Goal: Information Seeking & Learning: Compare options

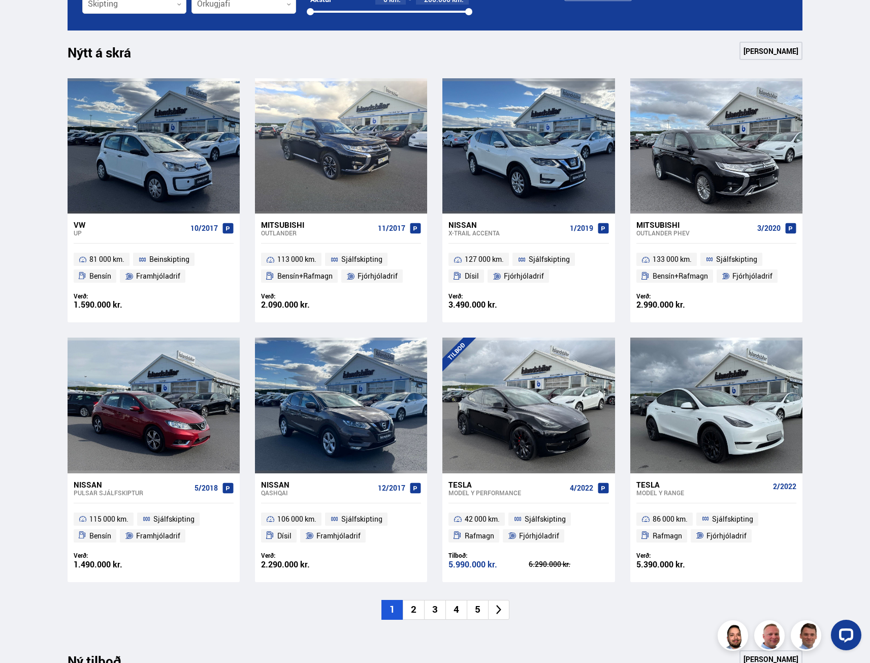
scroll to position [508, 0]
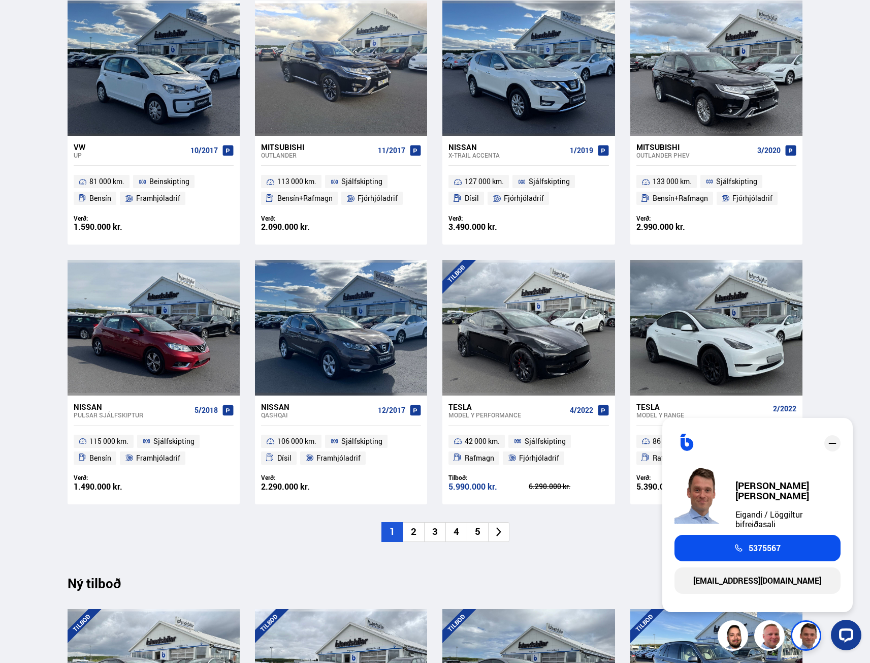
click at [825, 320] on div "Söluskrá Þjónusta Íslandsbílar Kaupumbila.is Íslandsvörn Leiðbeiningar Um okkur…" at bounding box center [435, 512] width 870 height 2041
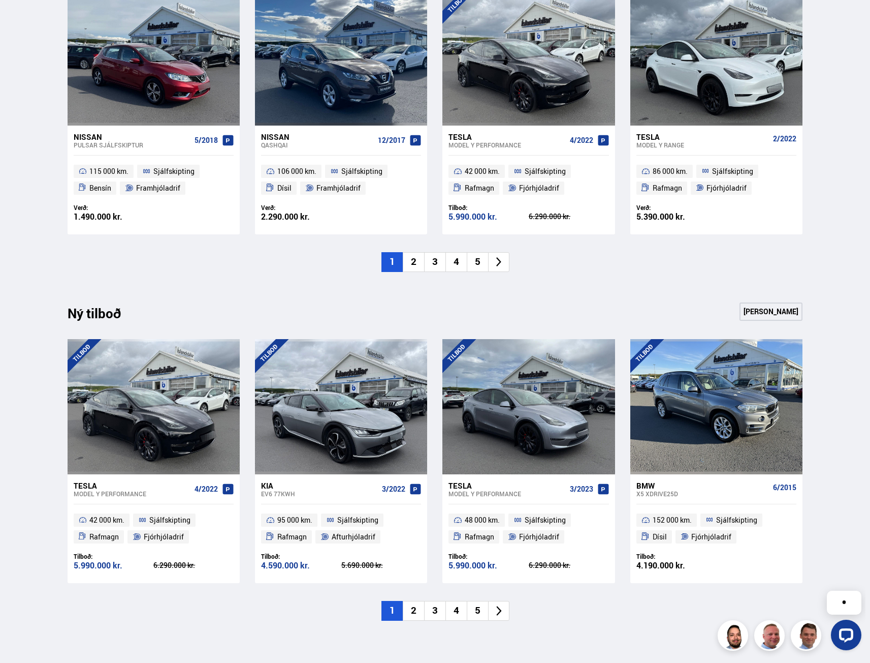
scroll to position [813, 0]
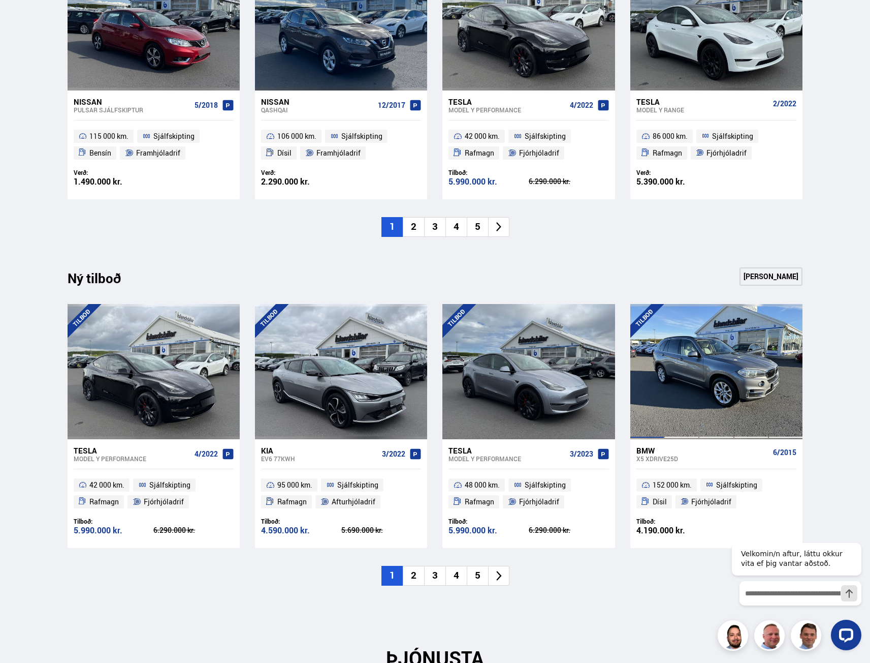
click at [649, 412] on div at bounding box center [647, 371] width 35 height 135
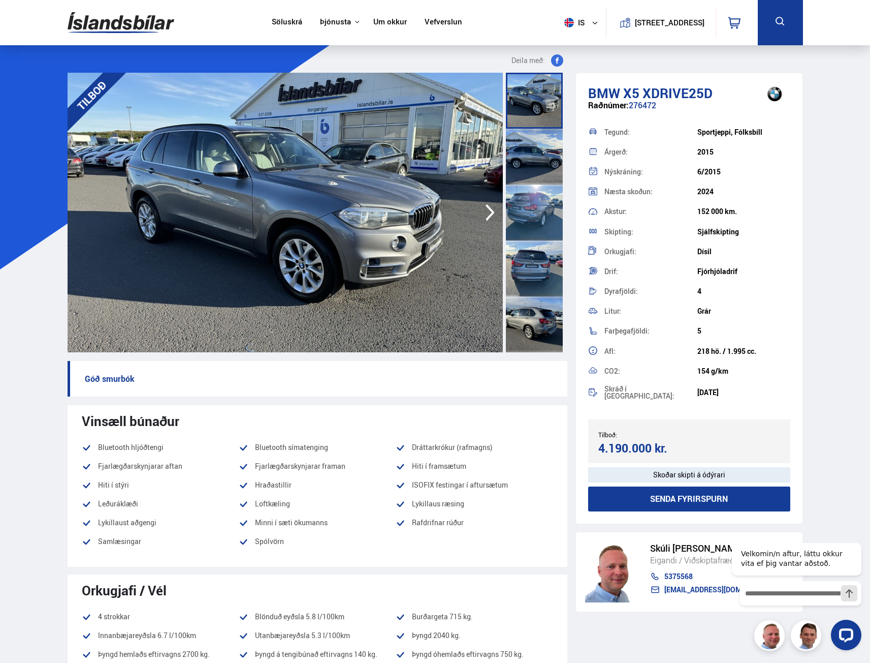
click at [490, 200] on img at bounding box center [285, 212] width 435 height 279
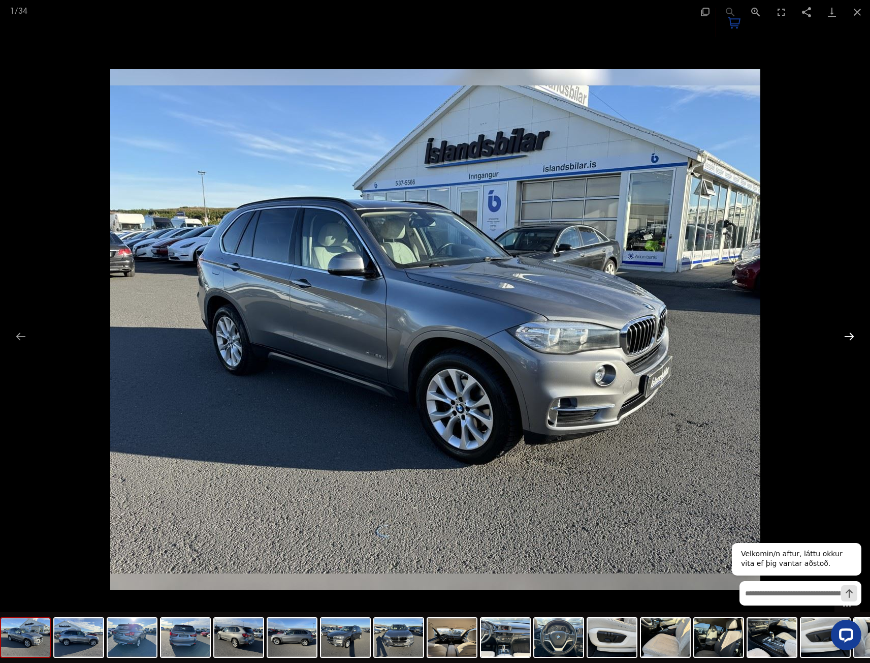
click at [850, 338] on button "Next slide" at bounding box center [849, 336] width 21 height 20
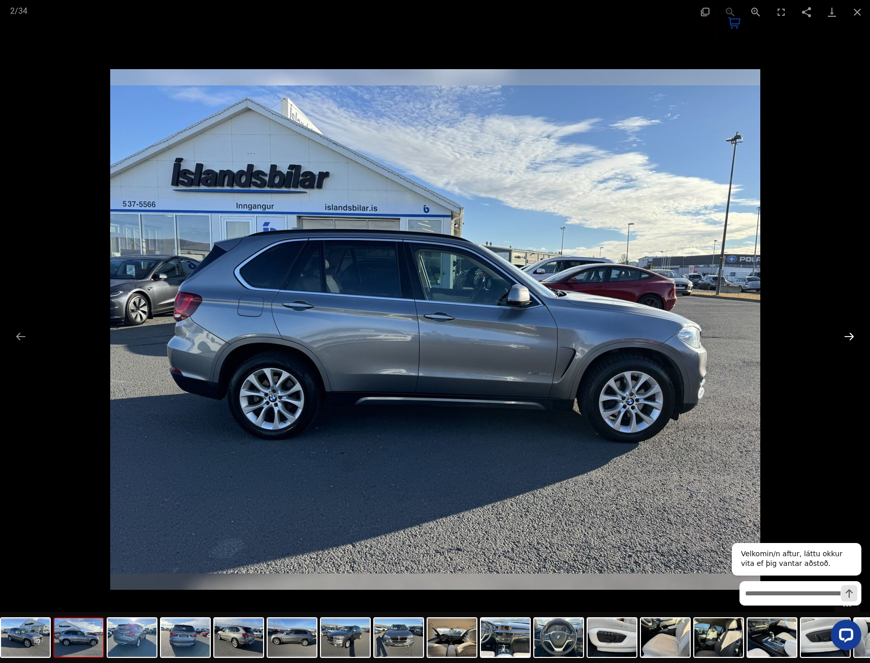
click at [850, 338] on button "Next slide" at bounding box center [849, 336] width 21 height 20
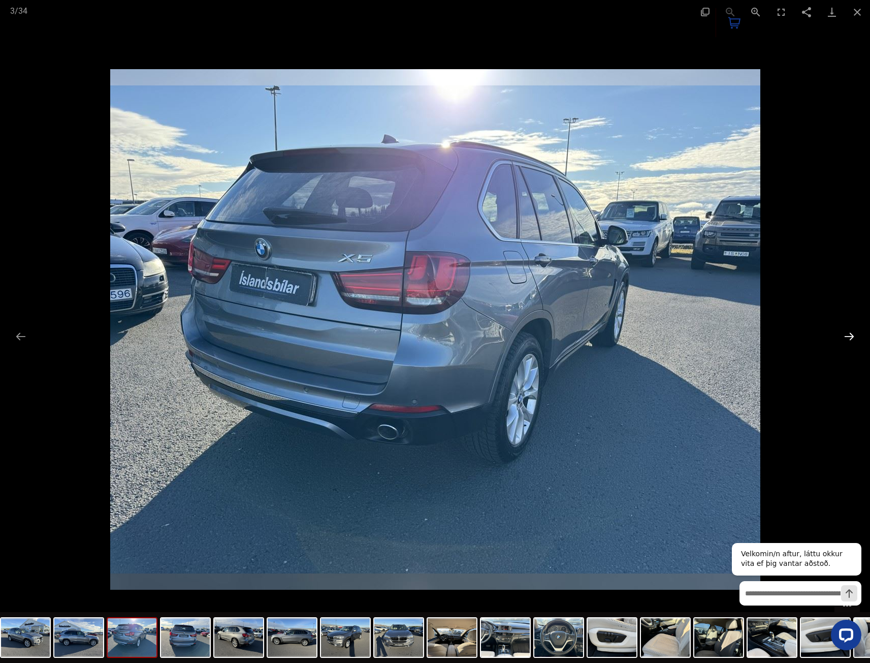
click at [850, 338] on button "Next slide" at bounding box center [849, 336] width 21 height 20
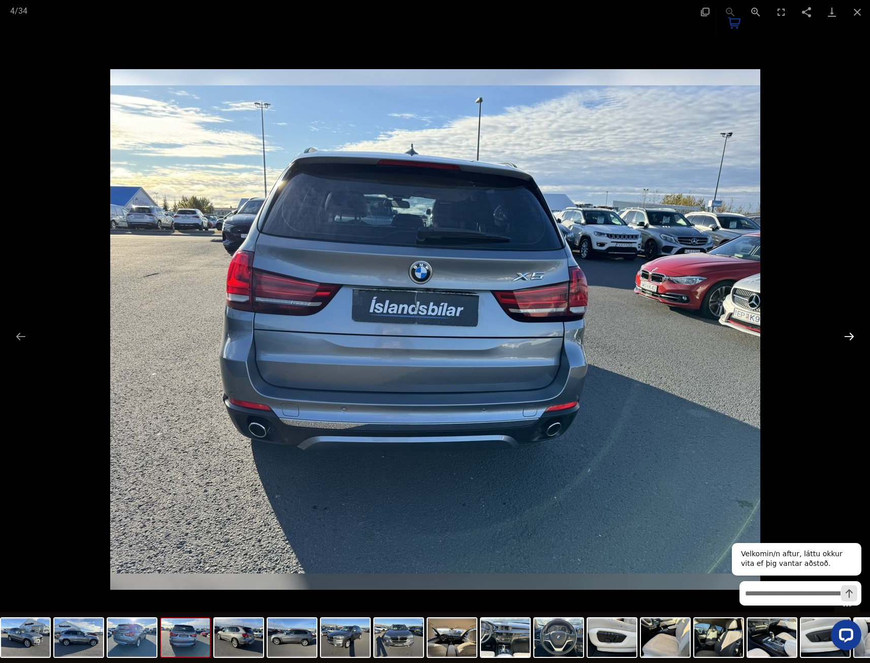
click at [850, 338] on button "Next slide" at bounding box center [849, 336] width 21 height 20
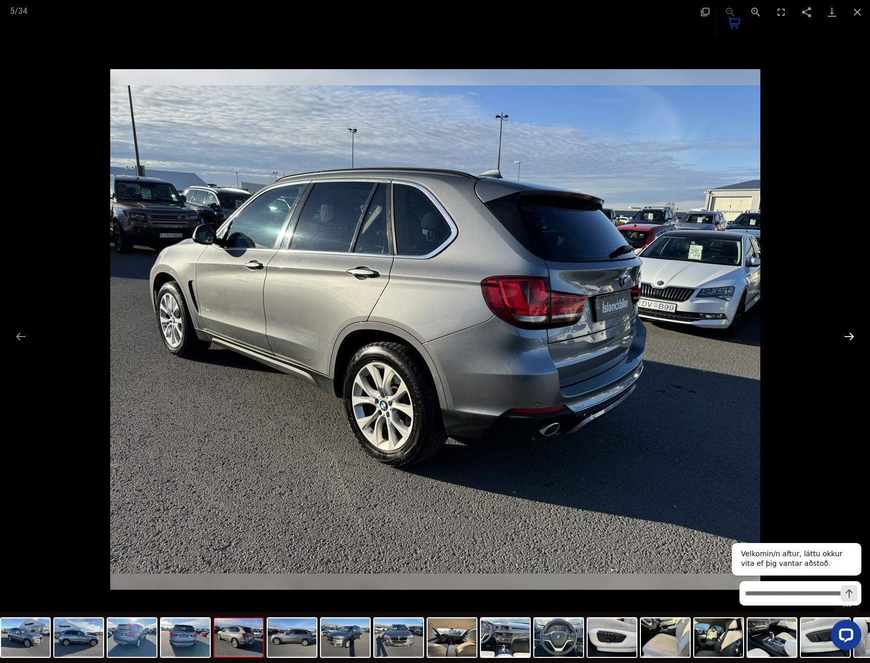
click at [850, 338] on button "Next slide" at bounding box center [849, 336] width 21 height 20
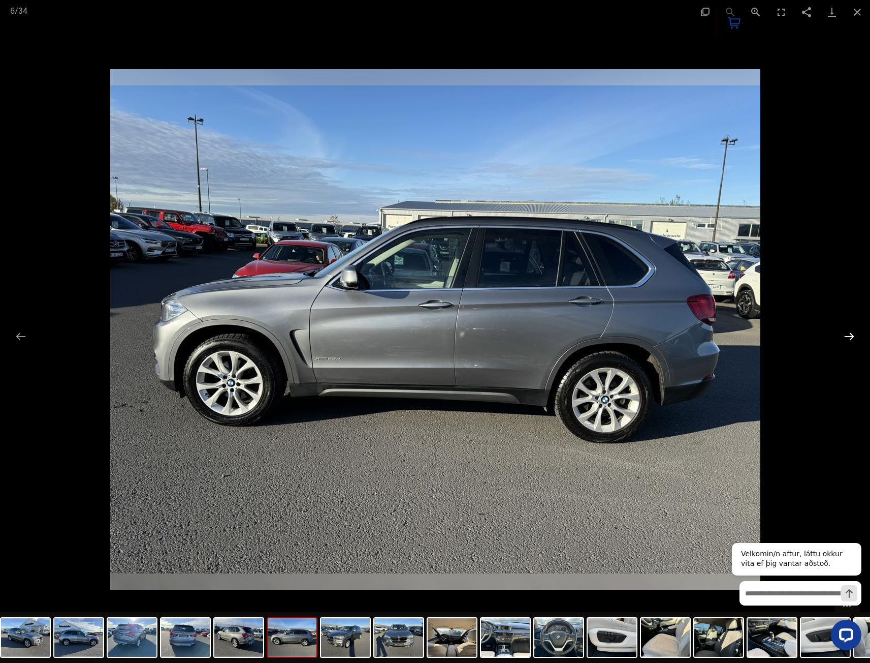
click at [850, 338] on button "Next slide" at bounding box center [849, 336] width 21 height 20
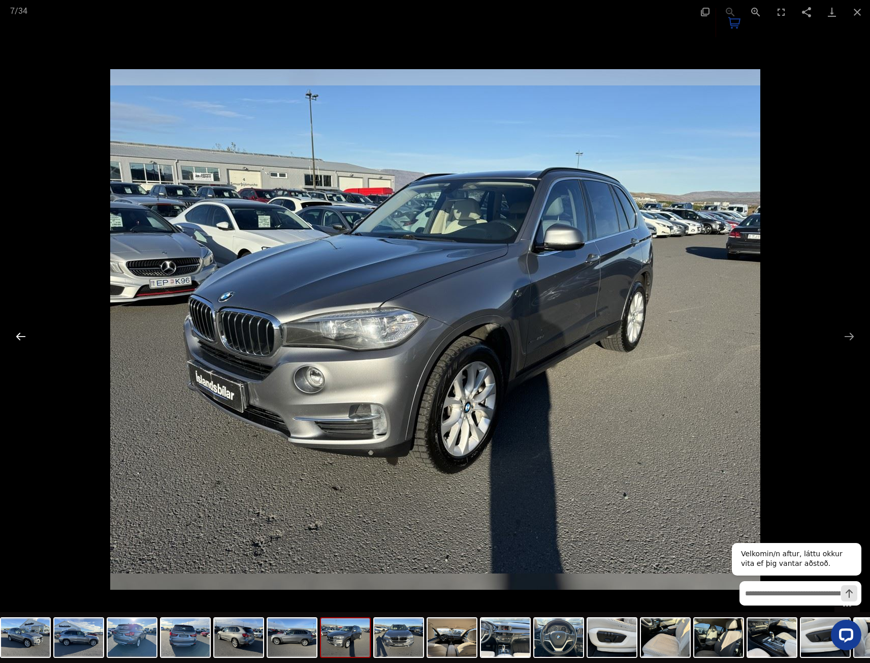
click at [12, 336] on button "Previous slide" at bounding box center [20, 336] width 21 height 20
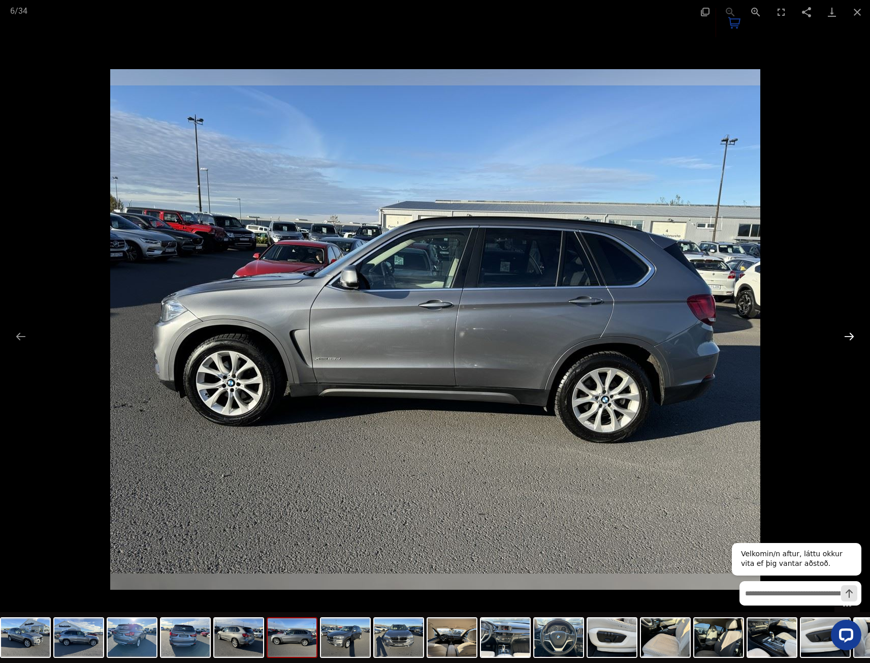
click at [845, 335] on button "Next slide" at bounding box center [849, 336] width 21 height 20
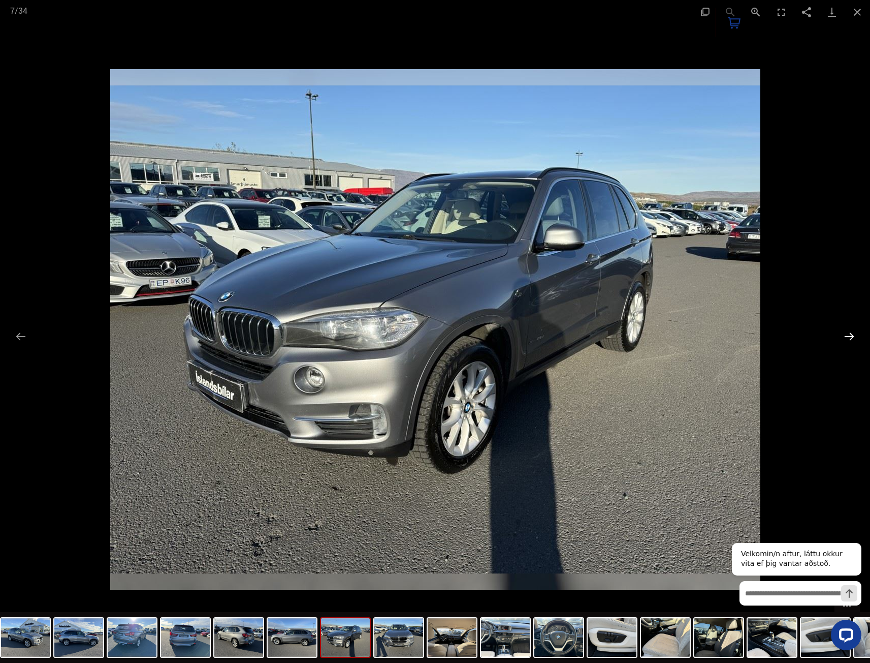
click at [848, 335] on button "Next slide" at bounding box center [849, 336] width 21 height 20
click at [852, 336] on button "Next slide" at bounding box center [849, 336] width 21 height 20
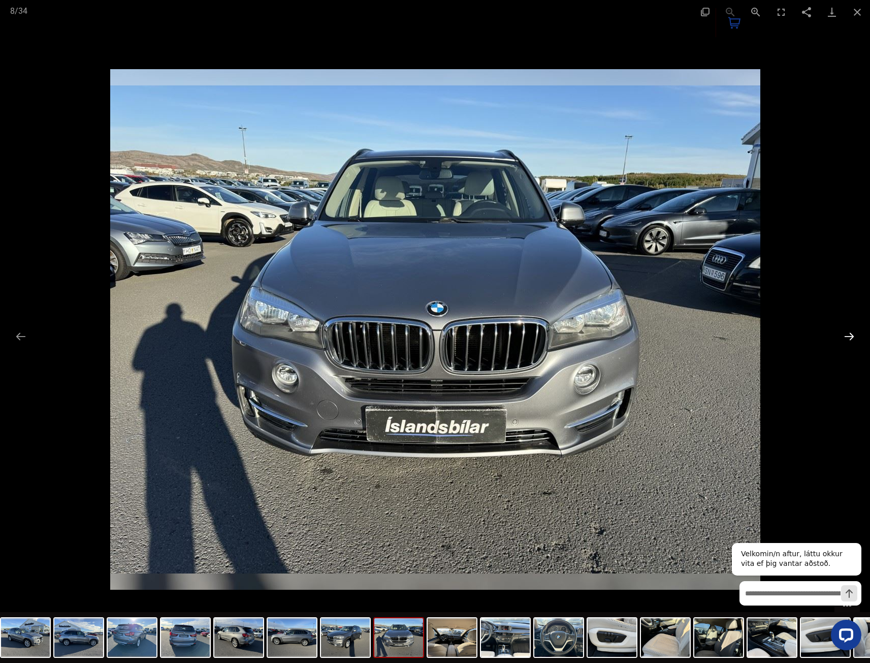
click at [852, 336] on button "Next slide" at bounding box center [849, 336] width 21 height 20
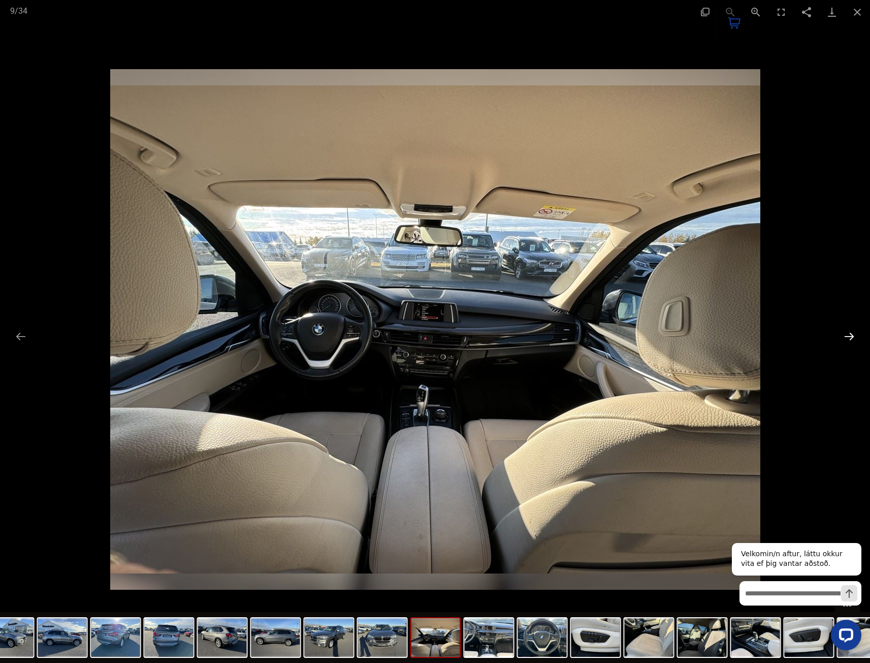
click at [852, 336] on button "Next slide" at bounding box center [849, 336] width 21 height 20
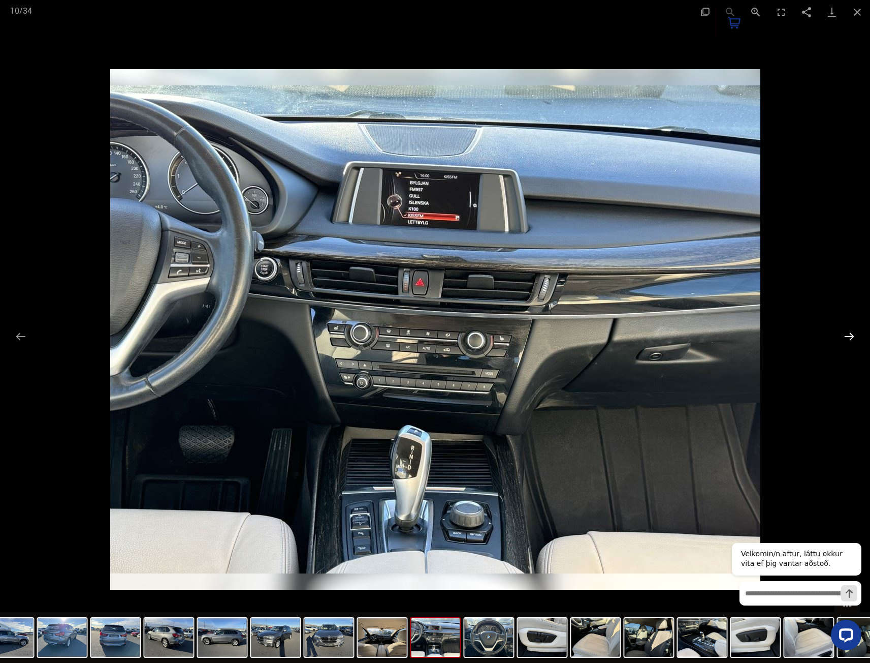
click at [852, 336] on button "Next slide" at bounding box center [849, 336] width 21 height 20
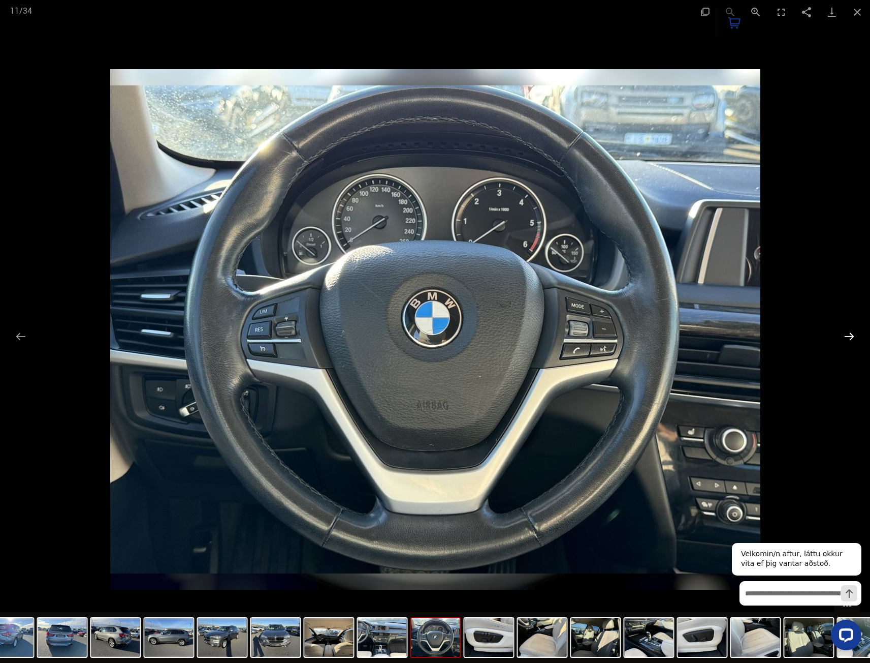
click at [852, 336] on button "Next slide" at bounding box center [849, 336] width 21 height 20
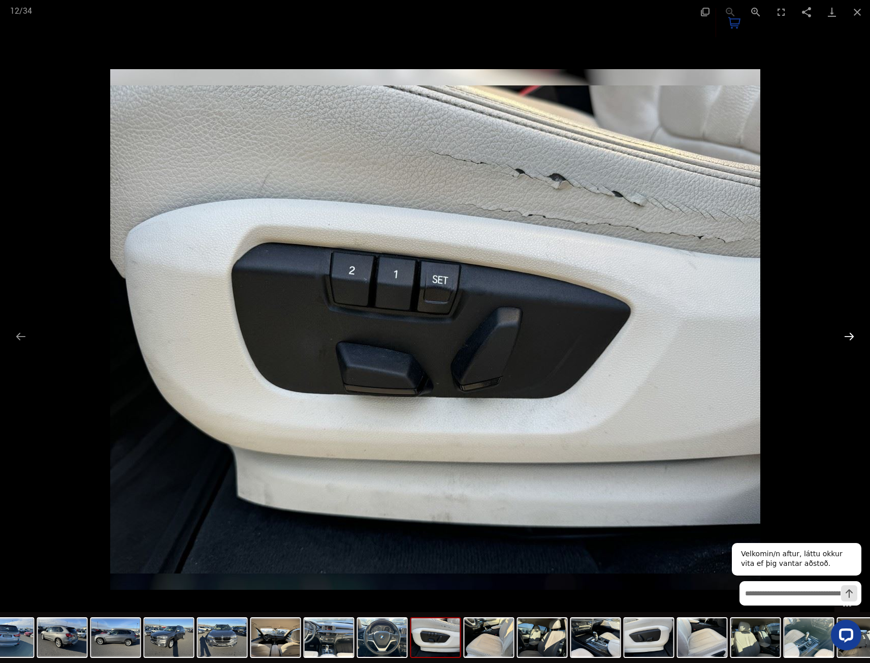
click at [852, 336] on button "Next slide" at bounding box center [849, 336] width 21 height 20
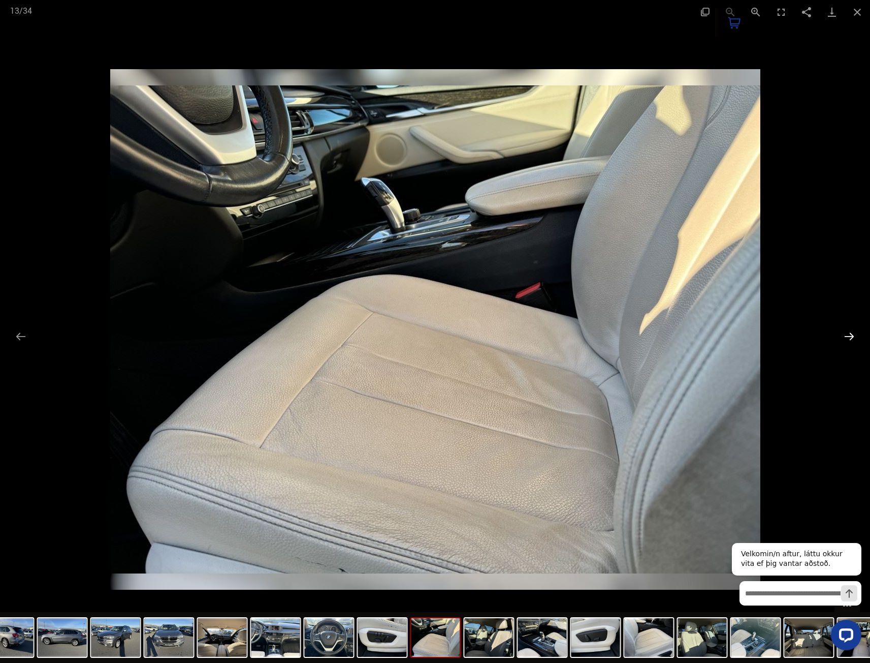
click at [852, 336] on button "Next slide" at bounding box center [849, 336] width 21 height 20
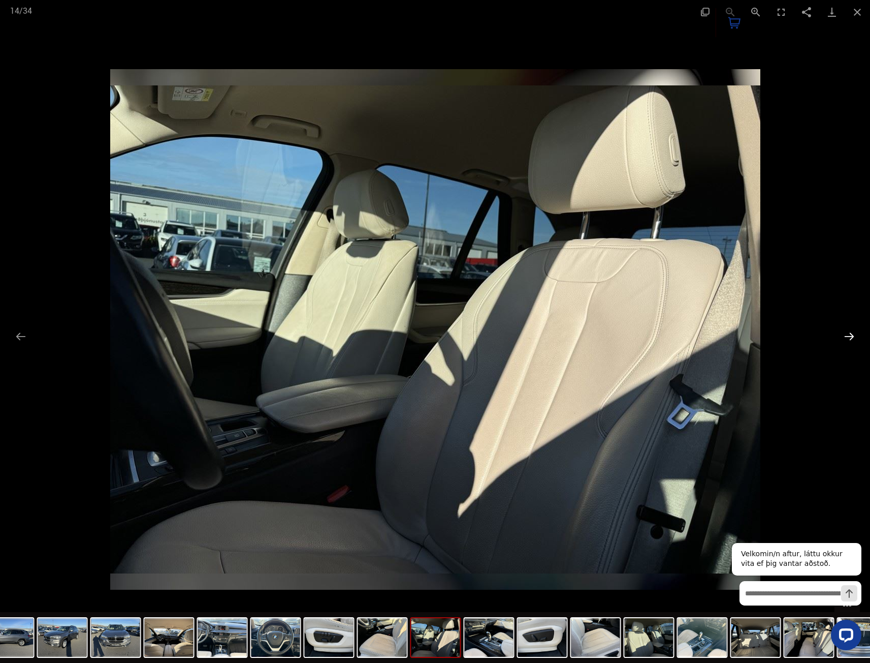
click at [852, 336] on button "Next slide" at bounding box center [849, 336] width 21 height 20
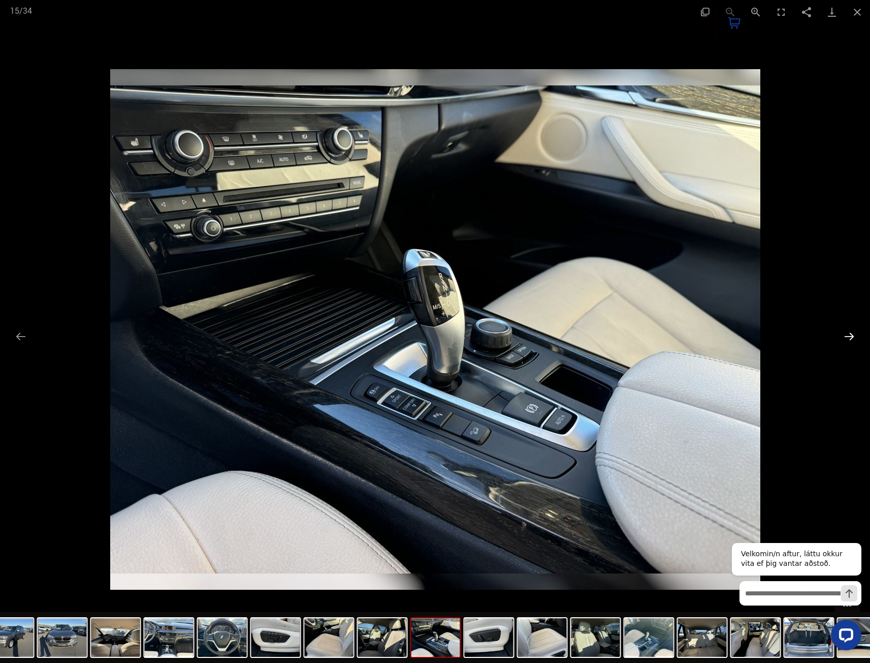
click at [852, 336] on button "Next slide" at bounding box center [849, 336] width 21 height 20
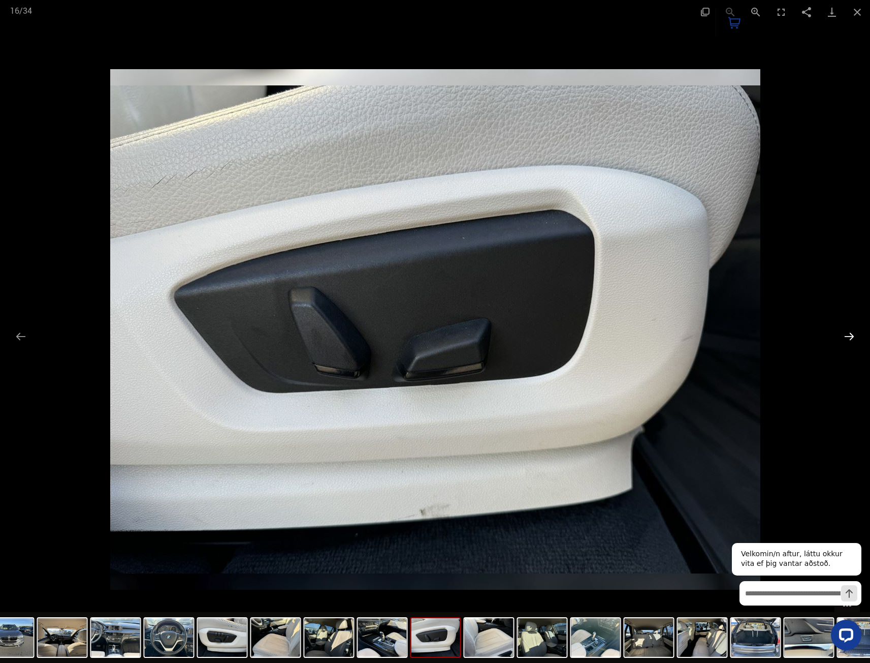
click at [852, 336] on button "Next slide" at bounding box center [849, 336] width 21 height 20
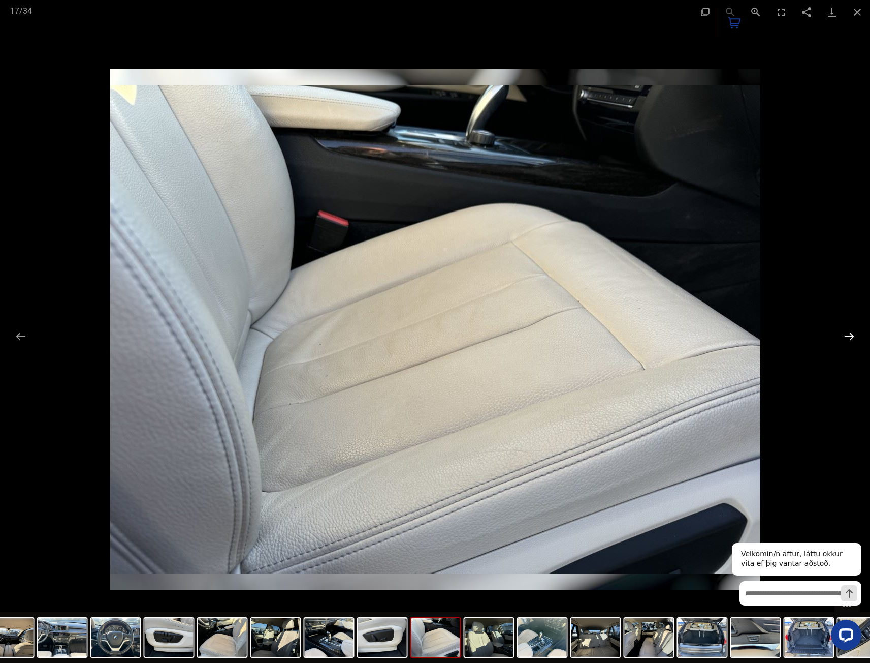
click at [852, 336] on button "Next slide" at bounding box center [849, 336] width 21 height 20
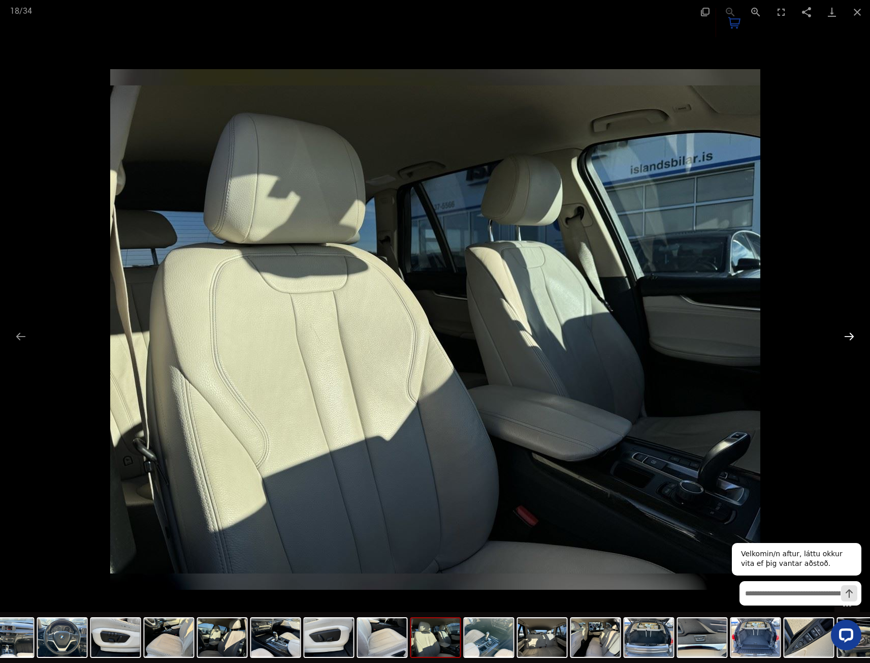
click at [852, 336] on button "Next slide" at bounding box center [849, 336] width 21 height 20
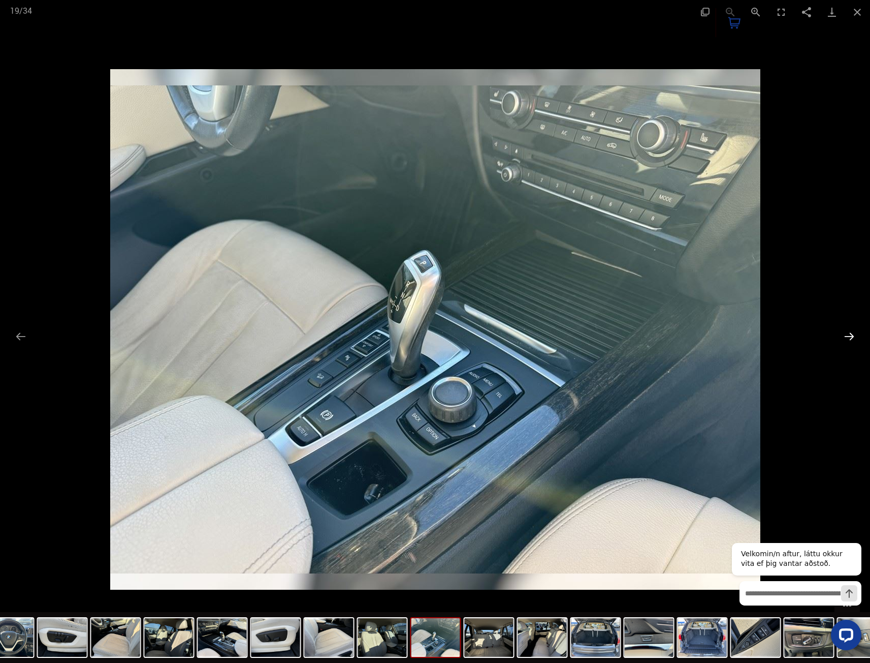
click at [852, 336] on button "Next slide" at bounding box center [849, 336] width 21 height 20
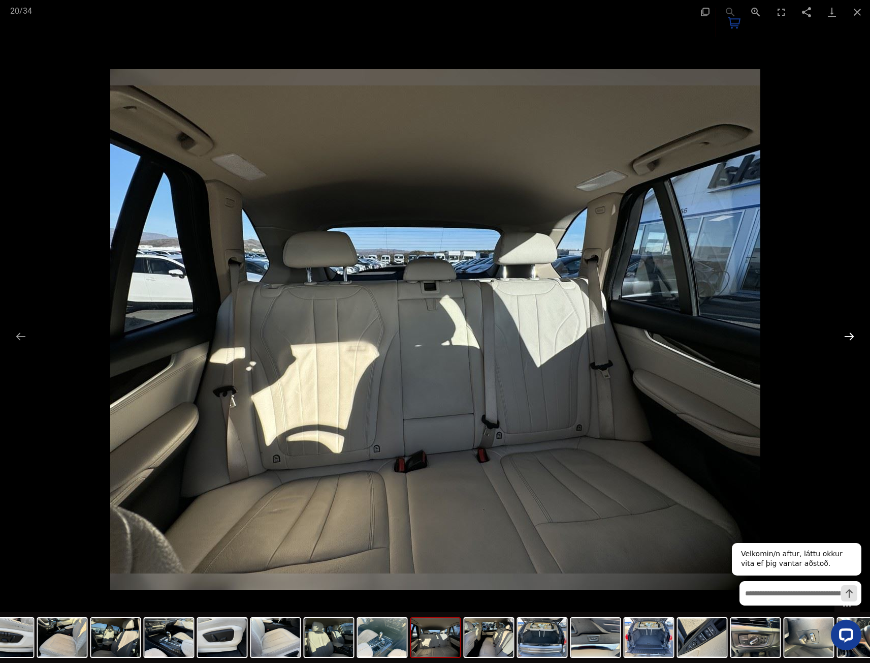
click at [852, 336] on button "Next slide" at bounding box center [849, 336] width 21 height 20
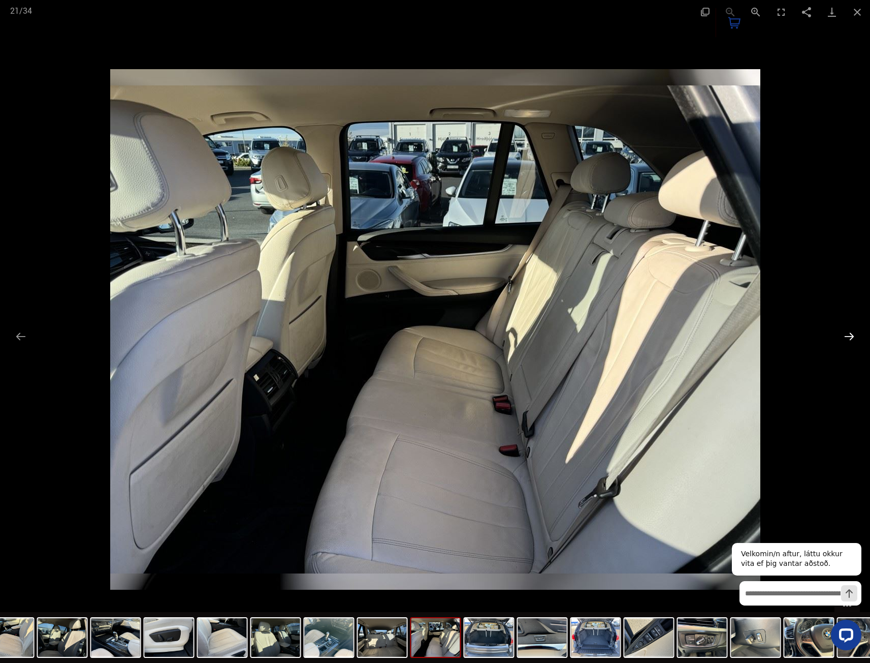
click at [850, 336] on button "Next slide" at bounding box center [849, 336] width 21 height 20
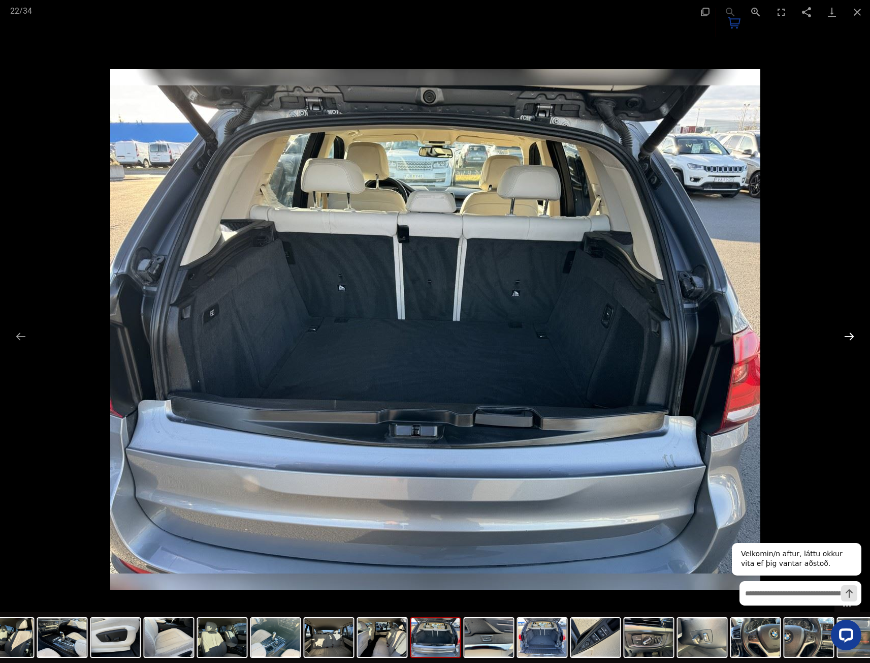
click at [850, 336] on button "Next slide" at bounding box center [849, 336] width 21 height 20
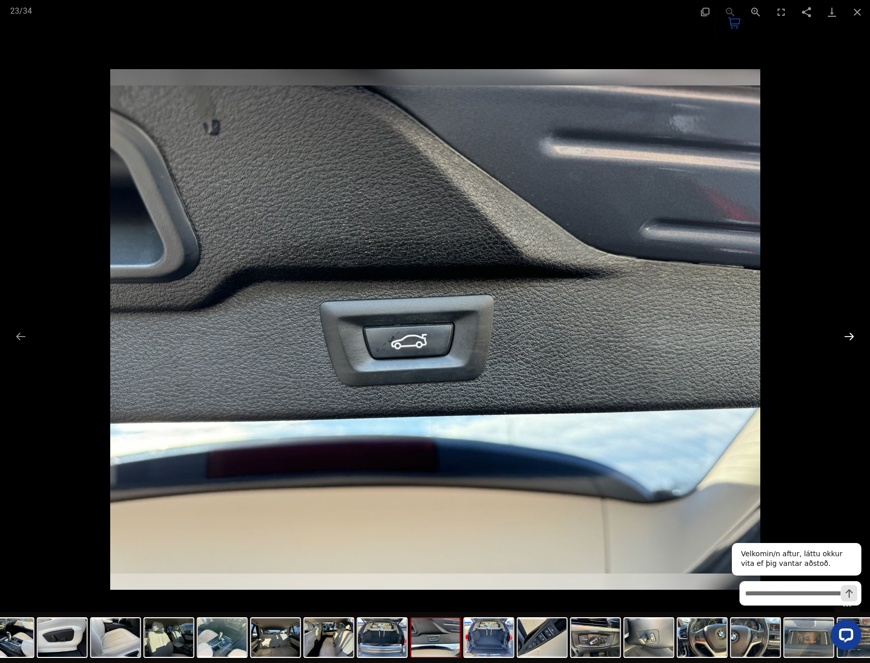
click at [850, 336] on button "Next slide" at bounding box center [849, 336] width 21 height 20
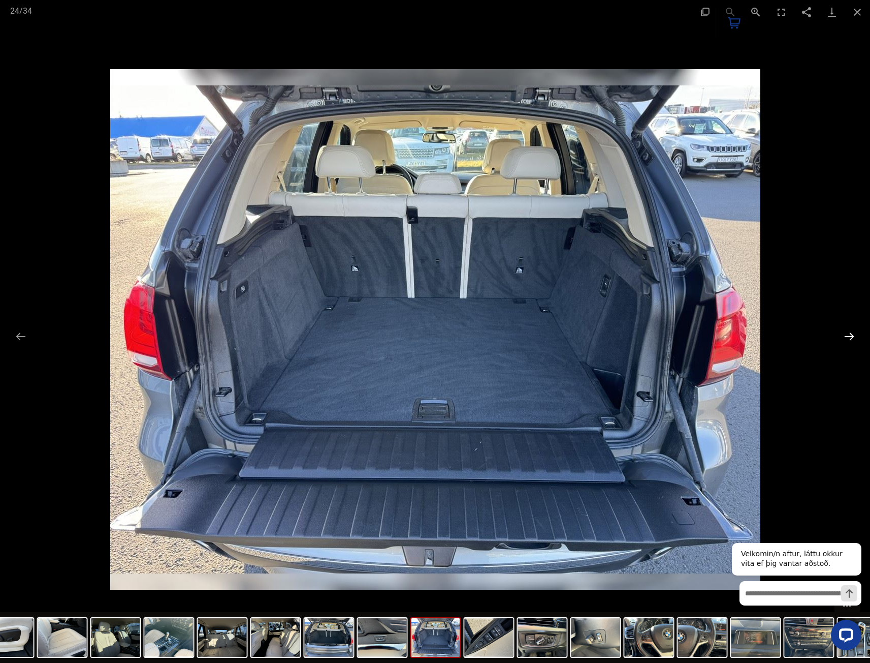
click at [850, 336] on button "Next slide" at bounding box center [849, 336] width 21 height 20
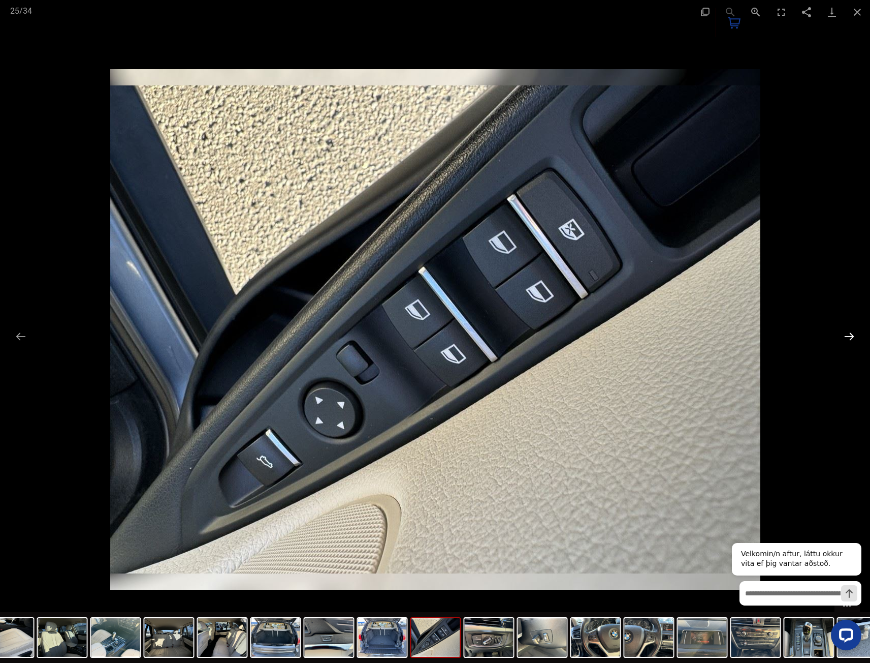
click at [850, 336] on button "Next slide" at bounding box center [849, 336] width 21 height 20
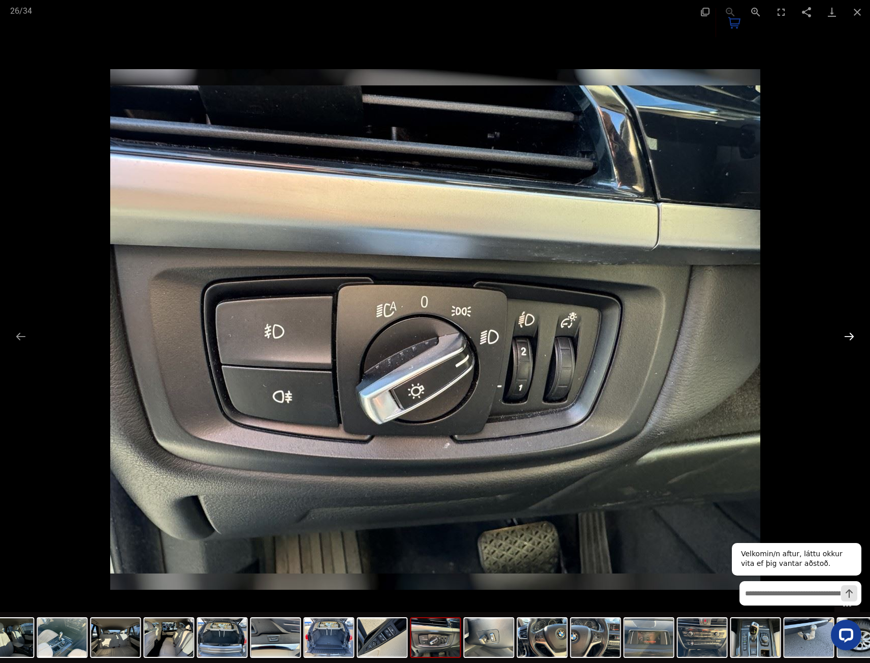
click at [850, 336] on button "Next slide" at bounding box center [849, 336] width 21 height 20
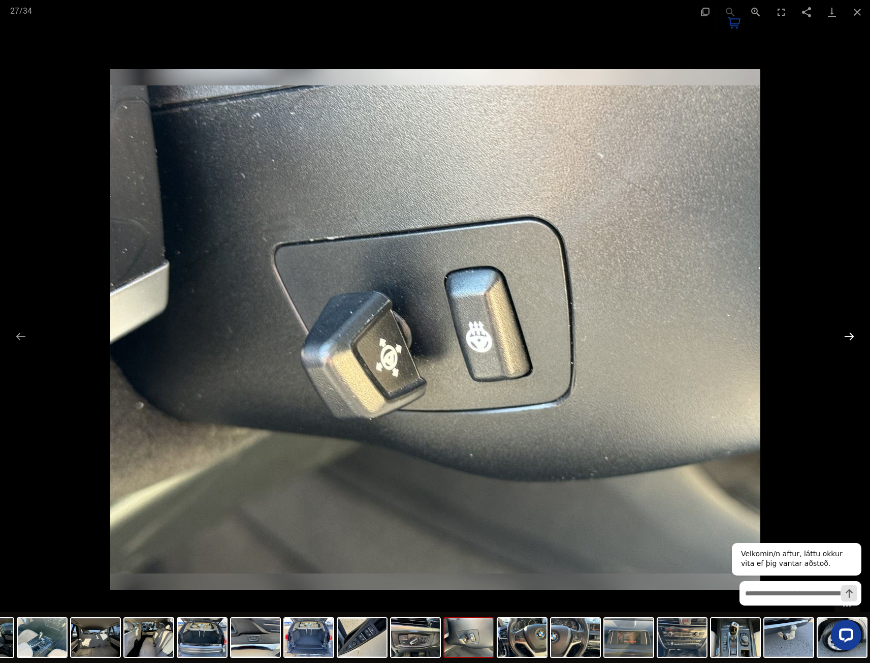
click at [850, 336] on button "Next slide" at bounding box center [849, 336] width 21 height 20
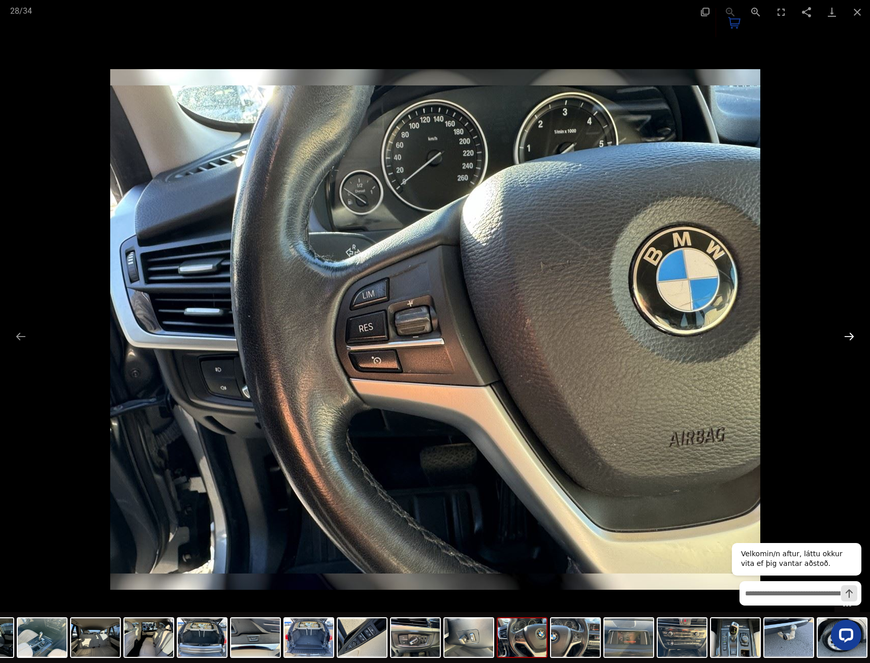
click at [850, 336] on button "Next slide" at bounding box center [849, 336] width 21 height 20
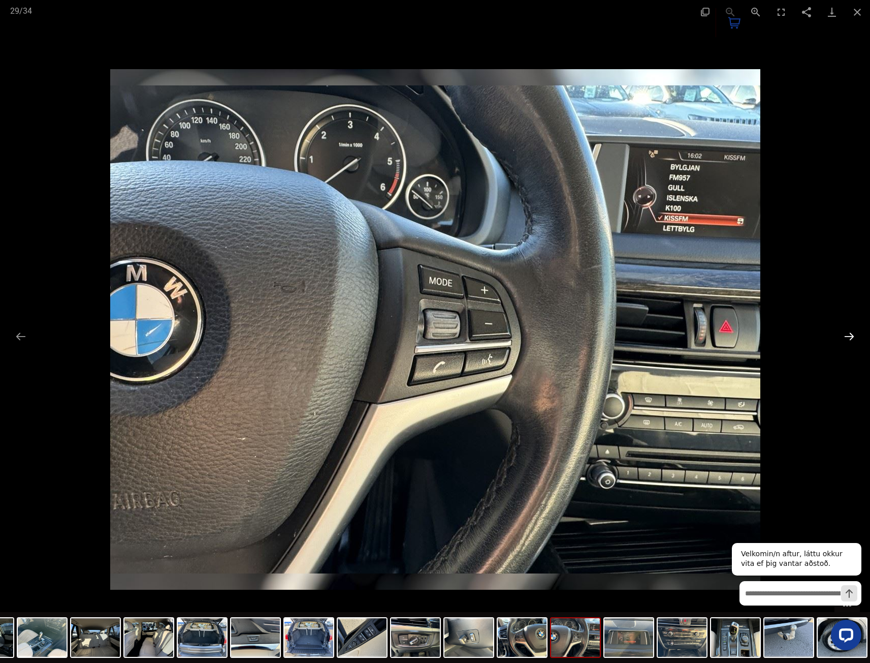
click at [850, 336] on button "Next slide" at bounding box center [849, 336] width 21 height 20
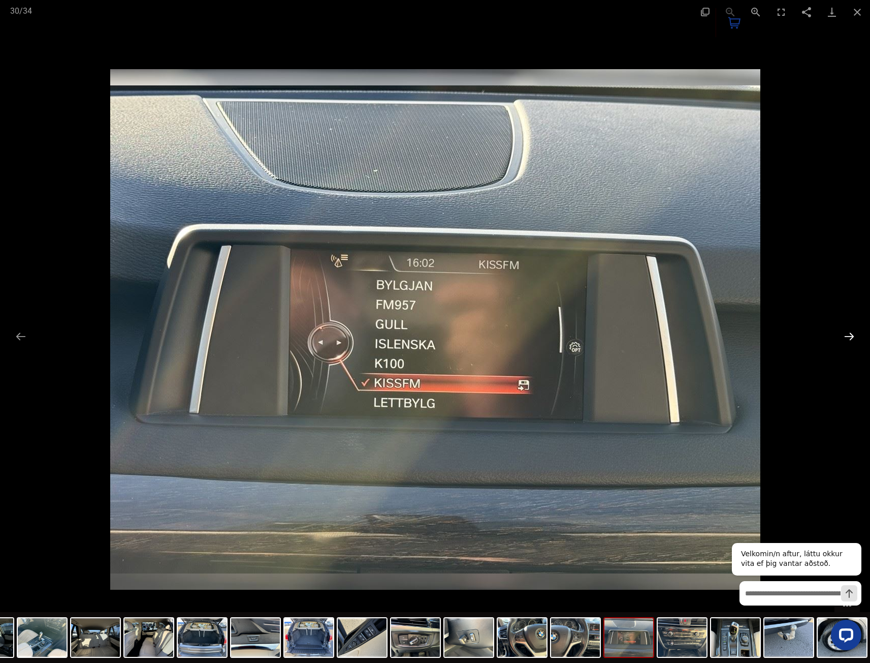
click at [850, 336] on button "Next slide" at bounding box center [849, 336] width 21 height 20
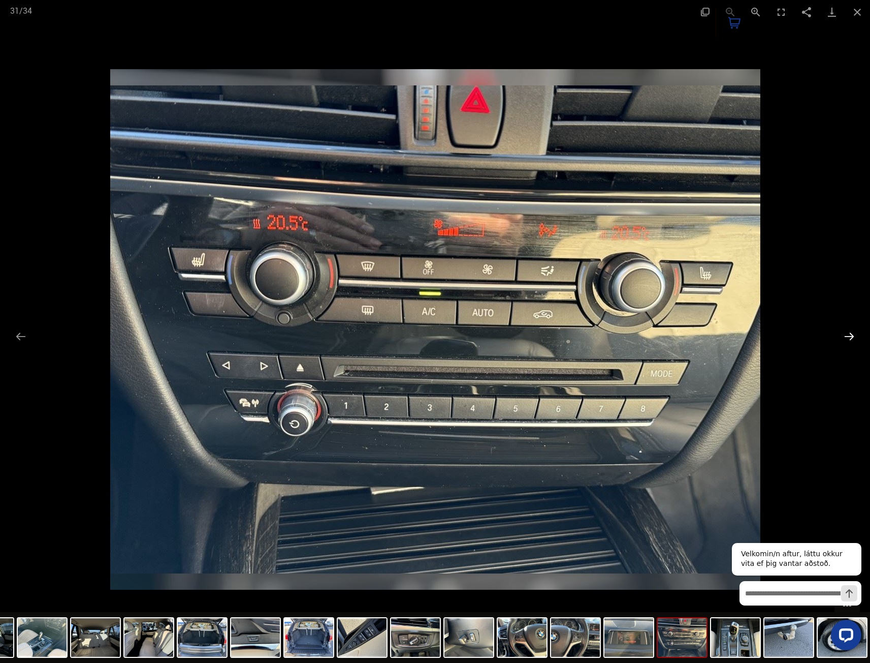
click at [850, 336] on button "Next slide" at bounding box center [849, 336] width 21 height 20
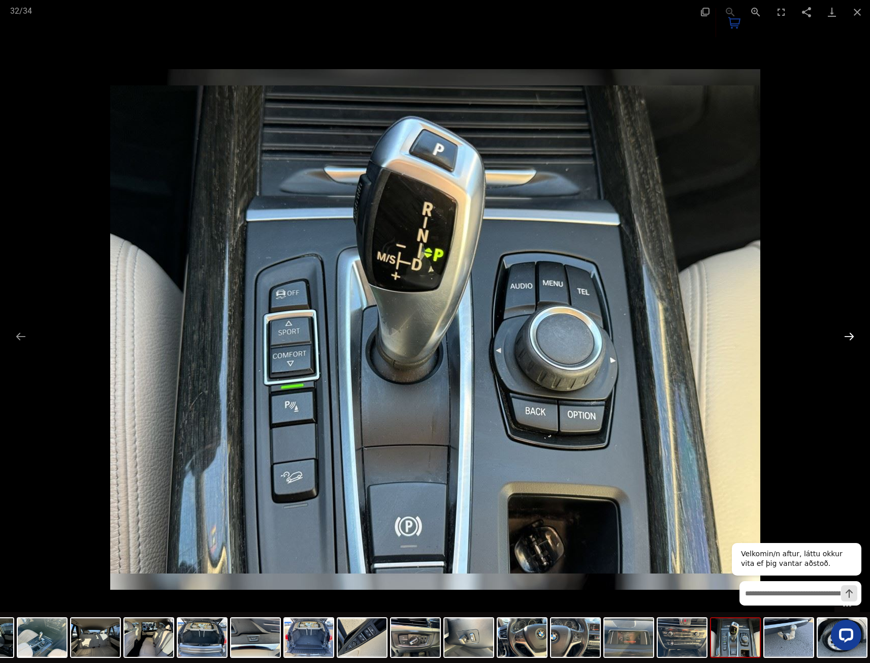
click at [850, 336] on button "Next slide" at bounding box center [849, 336] width 21 height 20
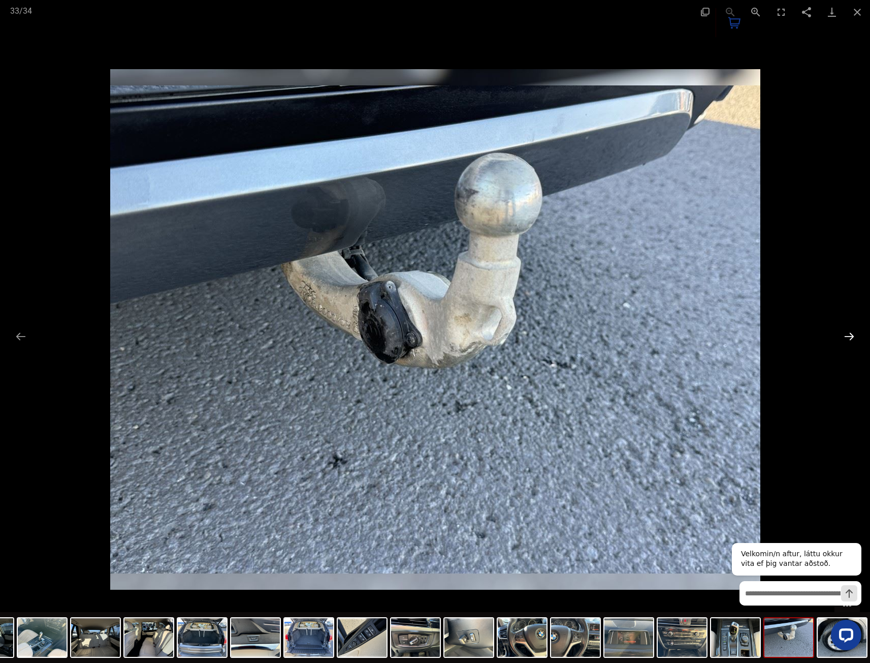
click at [850, 336] on button "Next slide" at bounding box center [849, 336] width 21 height 20
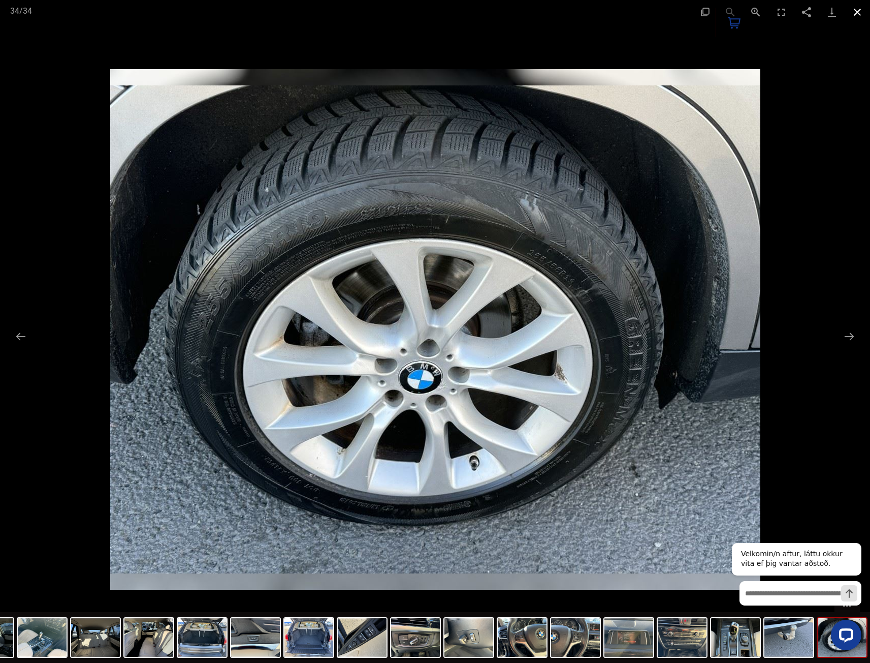
click at [850, 18] on button "Close gallery" at bounding box center [857, 12] width 25 height 24
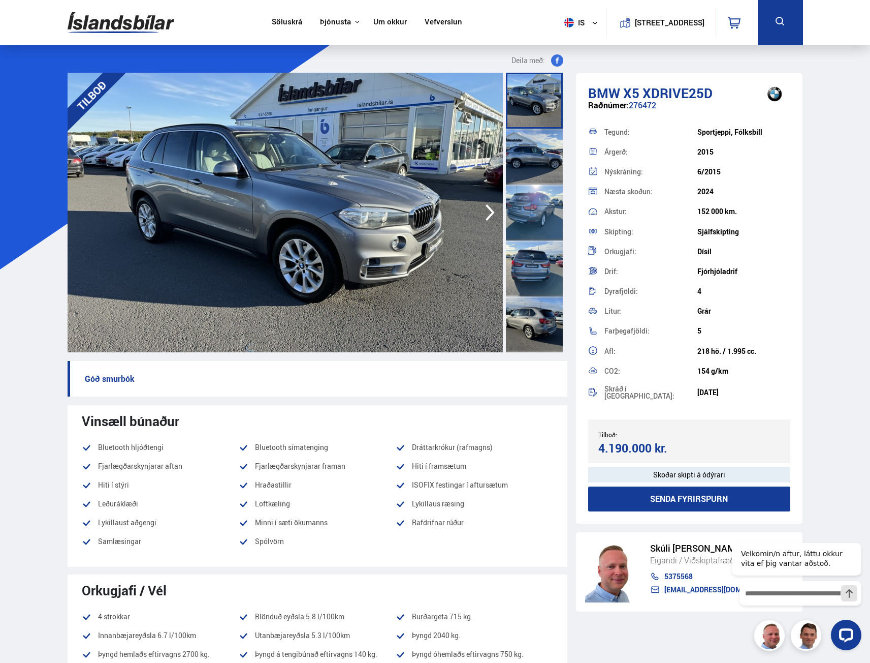
drag, startPoint x: 672, startPoint y: 441, endPoint x: 599, endPoint y: 435, distance: 73.4
click at [599, 435] on div "Tilboð: 4.190.000 kr. Ásett verð/Skiptiverð 4.190.000 kr." at bounding box center [689, 441] width 203 height 44
click at [123, 22] on img at bounding box center [121, 22] width 107 height 33
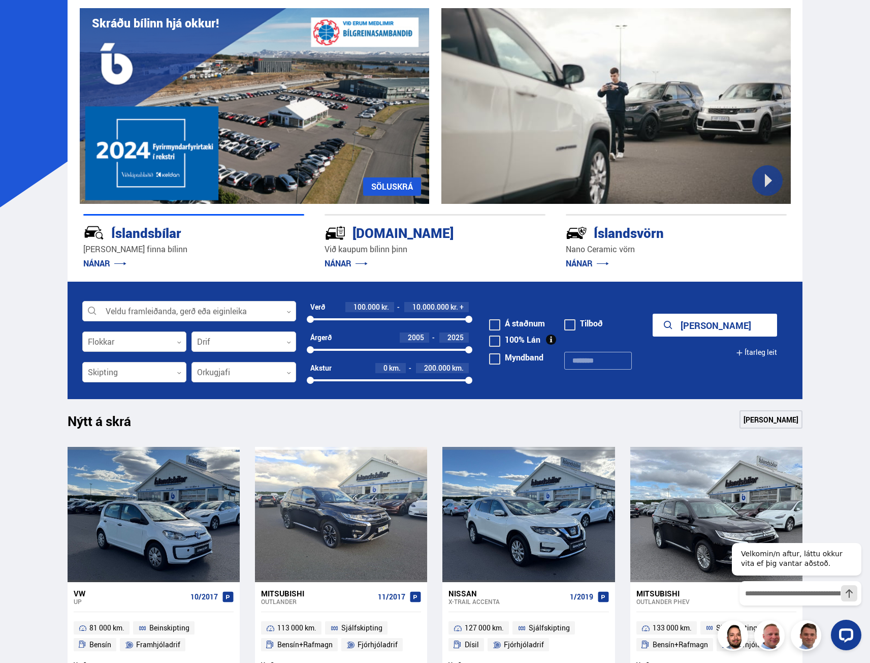
scroll to position [152, 0]
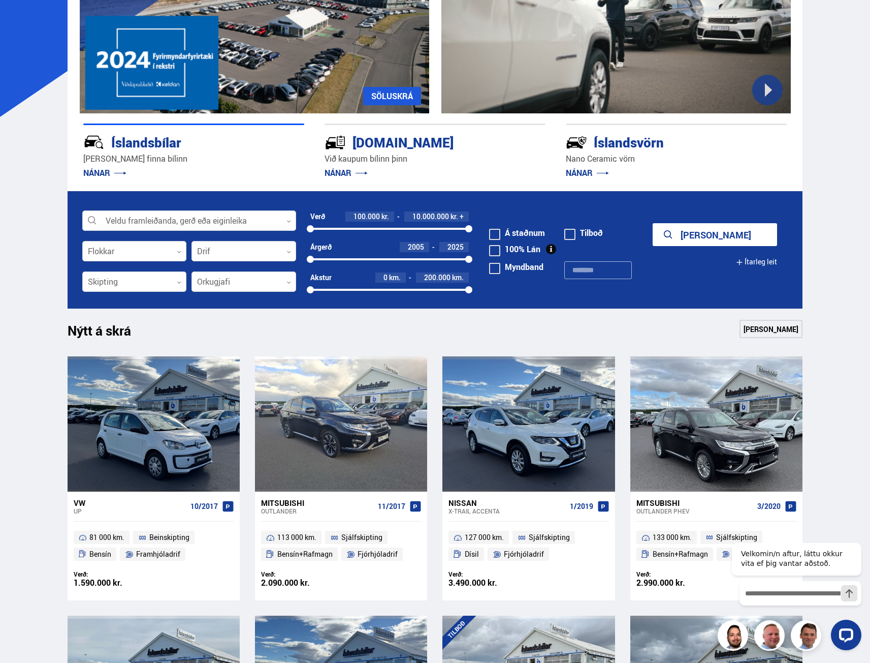
click at [175, 206] on form "Veldu framleiðanda, gerð eða eiginleika 0 Flokkar 0 Drif 0 Verð 100.000 kr. 10.…" at bounding box center [436, 249] width 736 height 117
click at [175, 218] on div at bounding box center [189, 221] width 214 height 20
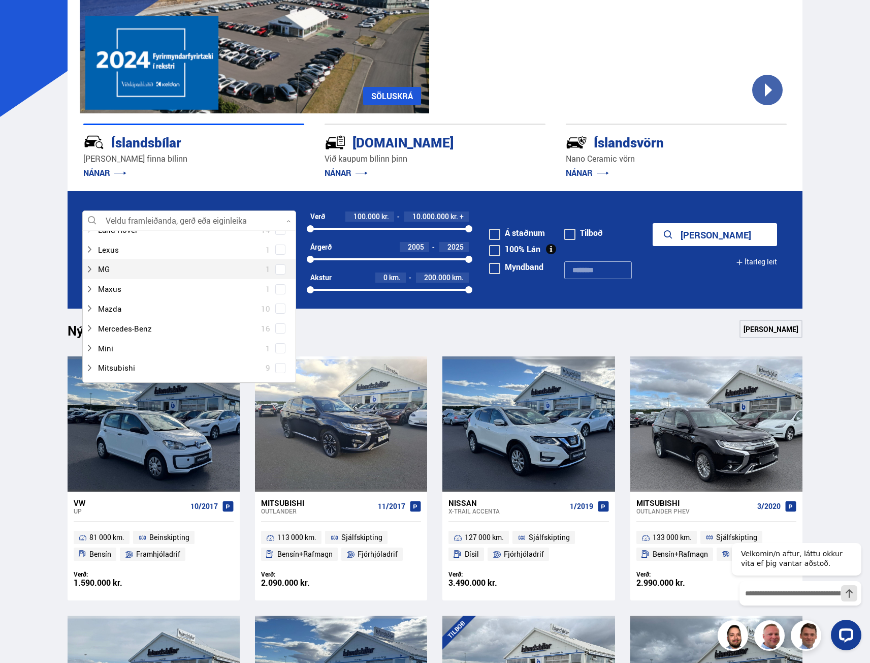
scroll to position [356, 0]
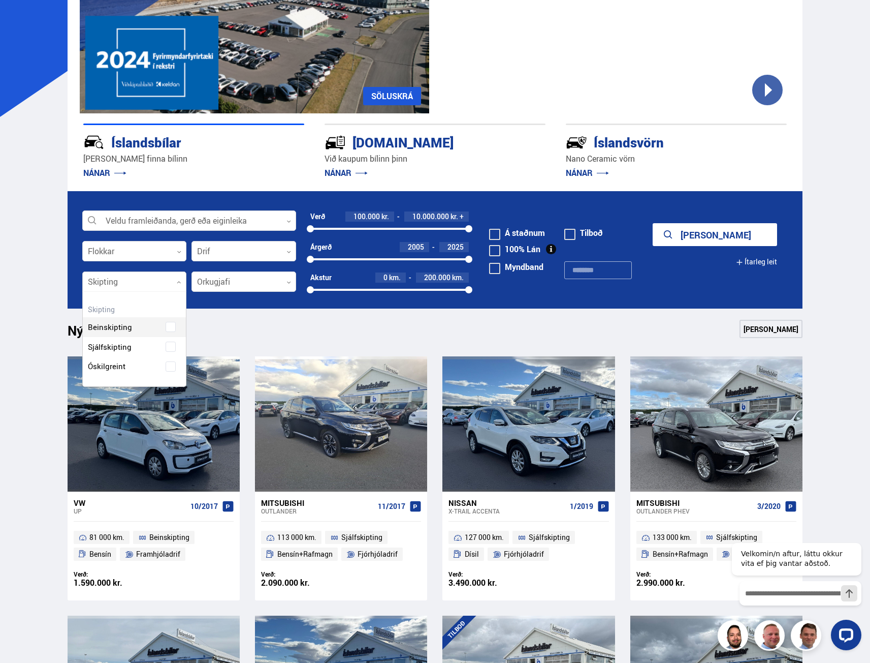
click at [154, 277] on div at bounding box center [134, 282] width 105 height 20
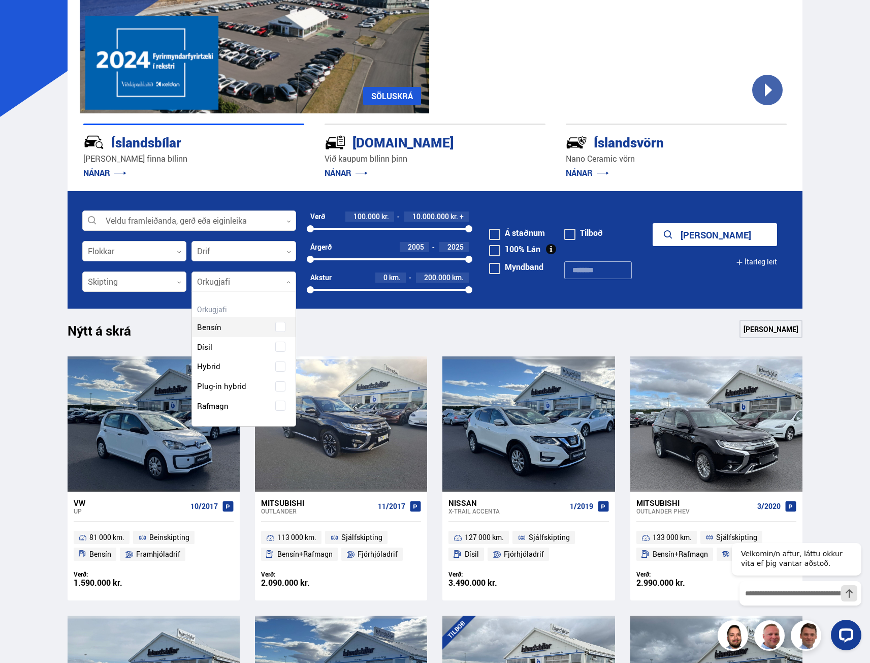
click at [248, 281] on div at bounding box center [244, 282] width 105 height 20
click at [241, 345] on div "Bensín Dísil Hybrid Plug-in hybrid Rafmagn" at bounding box center [244, 359] width 104 height 114
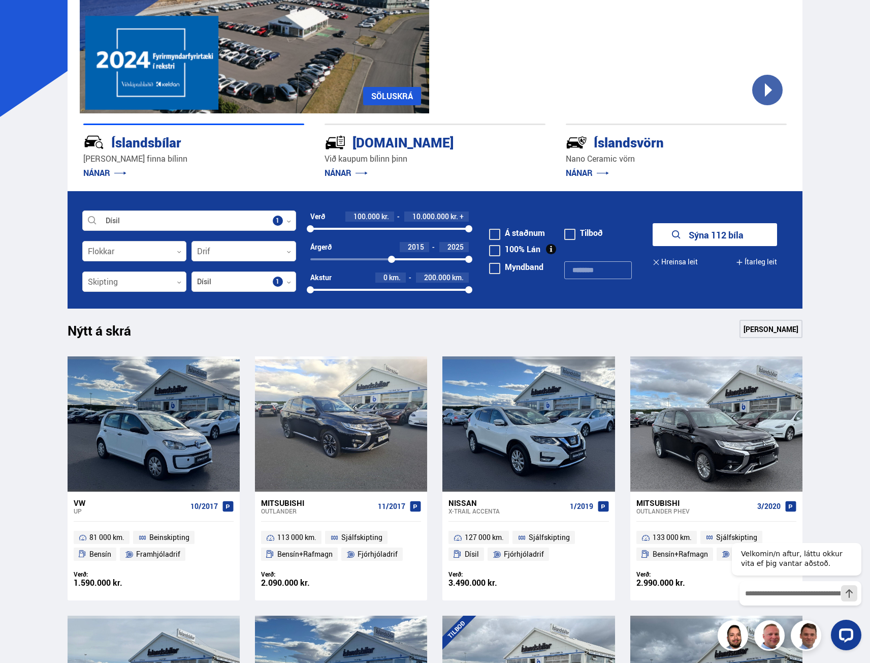
drag, startPoint x: 311, startPoint y: 259, endPoint x: 392, endPoint y: 266, distance: 80.6
click at [392, 266] on div "Árgerð 2015 2025 2015 2025" at bounding box center [389, 257] width 159 height 30
click at [736, 230] on button "Sýna 96 bíla" at bounding box center [715, 234] width 124 height 23
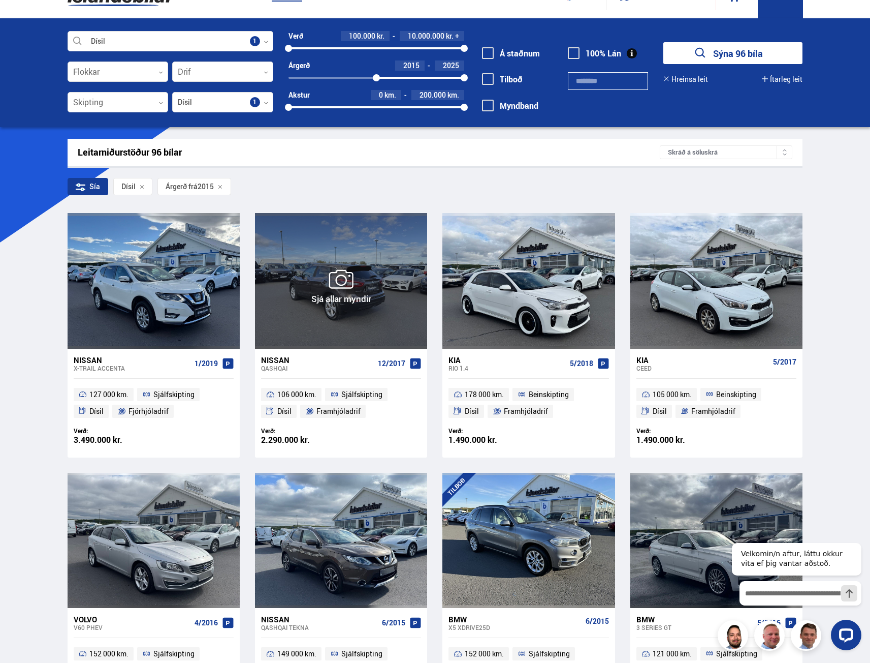
scroll to position [51, 0]
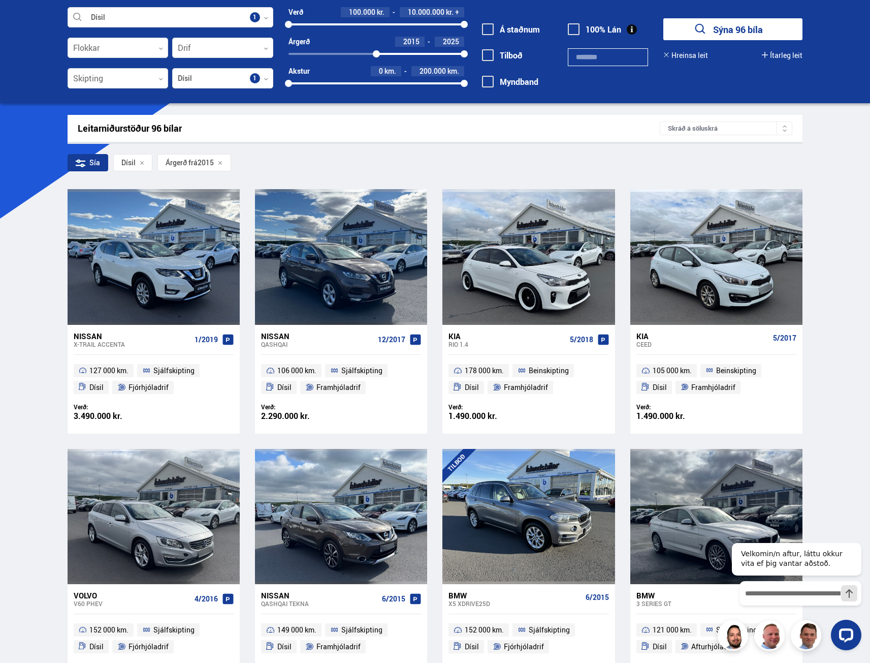
click at [774, 129] on div "Skráð á söluskrá" at bounding box center [726, 128] width 133 height 14
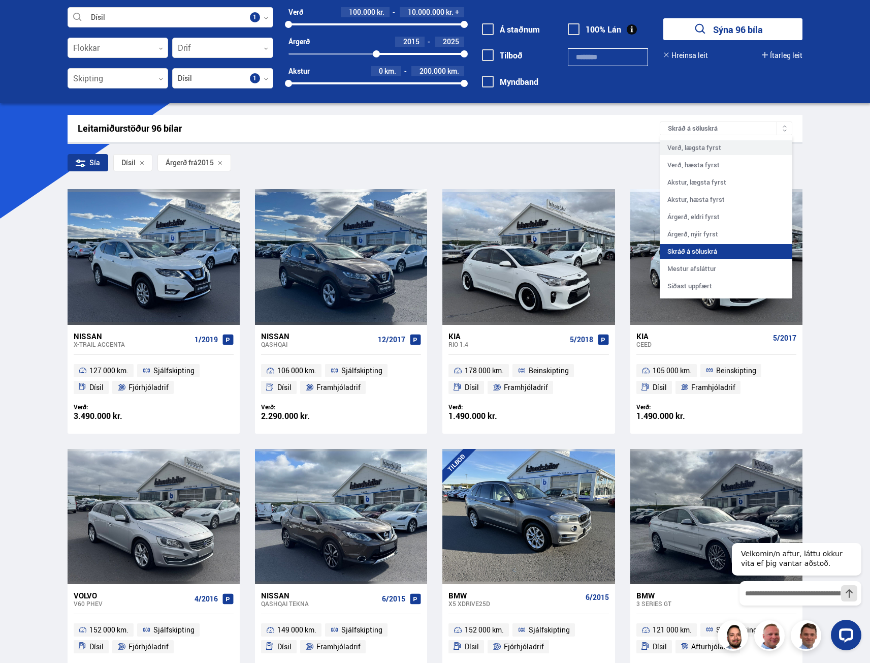
click at [707, 148] on div "Verð, lægsta fyrst" at bounding box center [726, 147] width 133 height 15
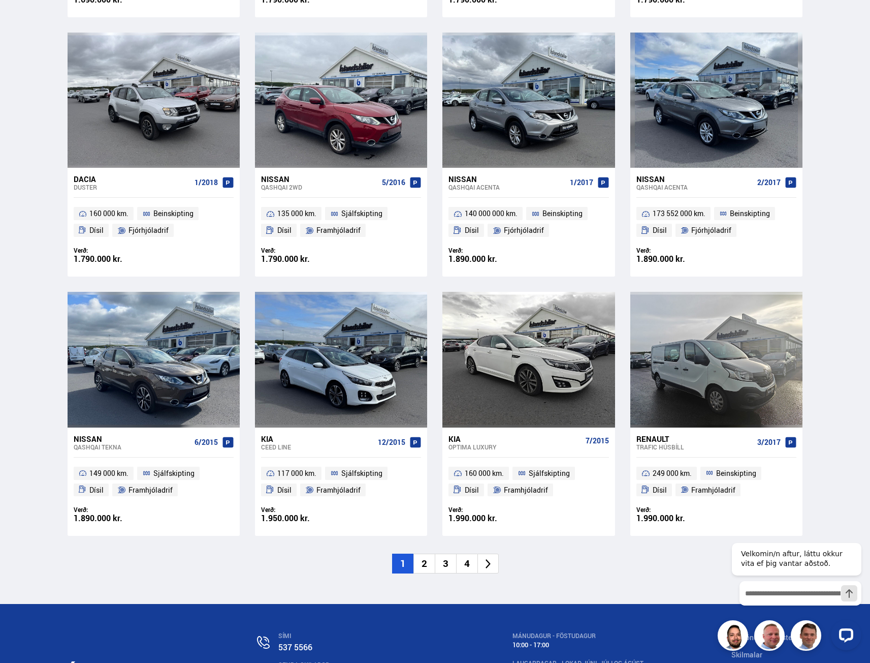
scroll to position [1270, 0]
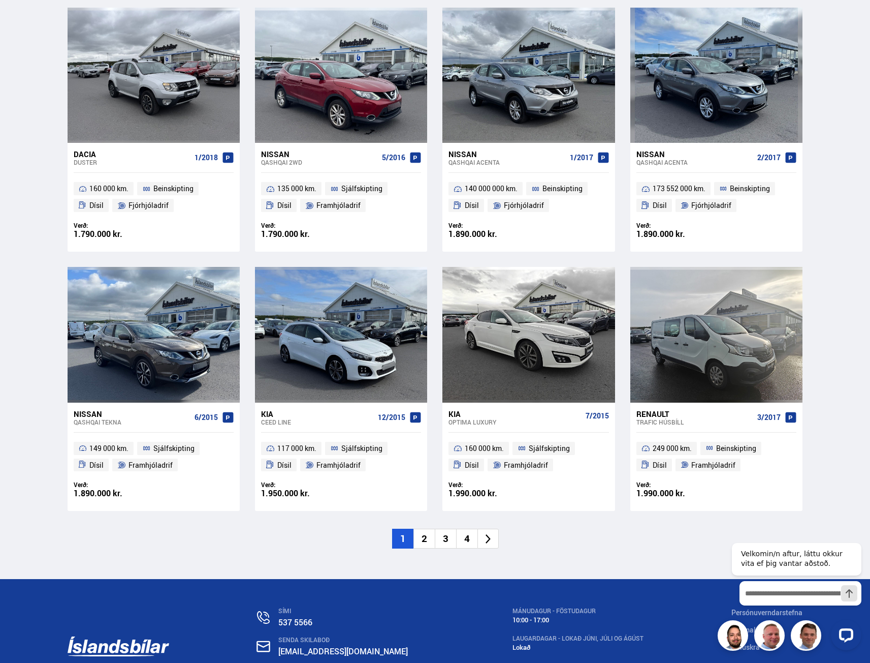
click at [424, 542] on li "2" at bounding box center [424, 538] width 21 height 20
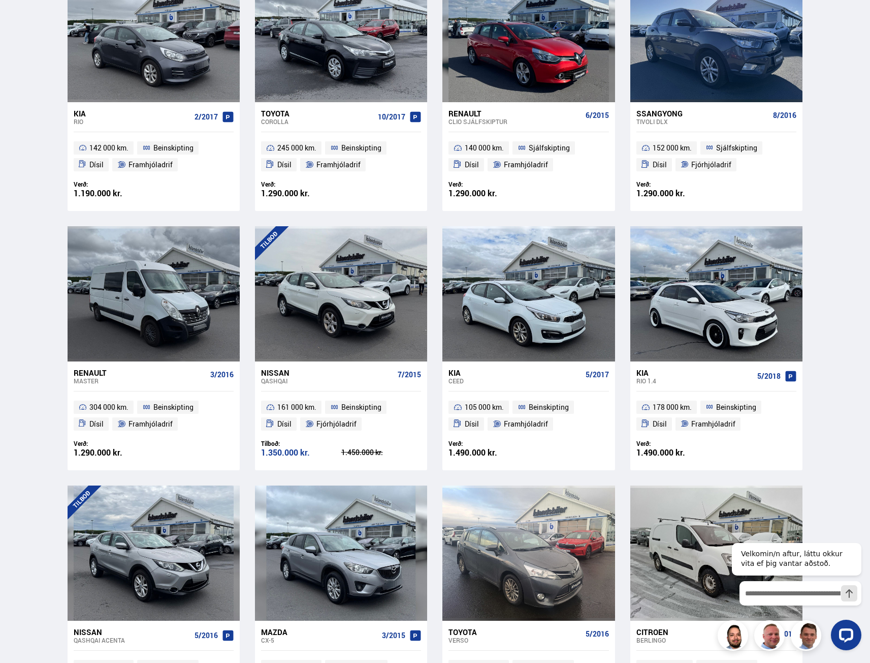
scroll to position [125, 0]
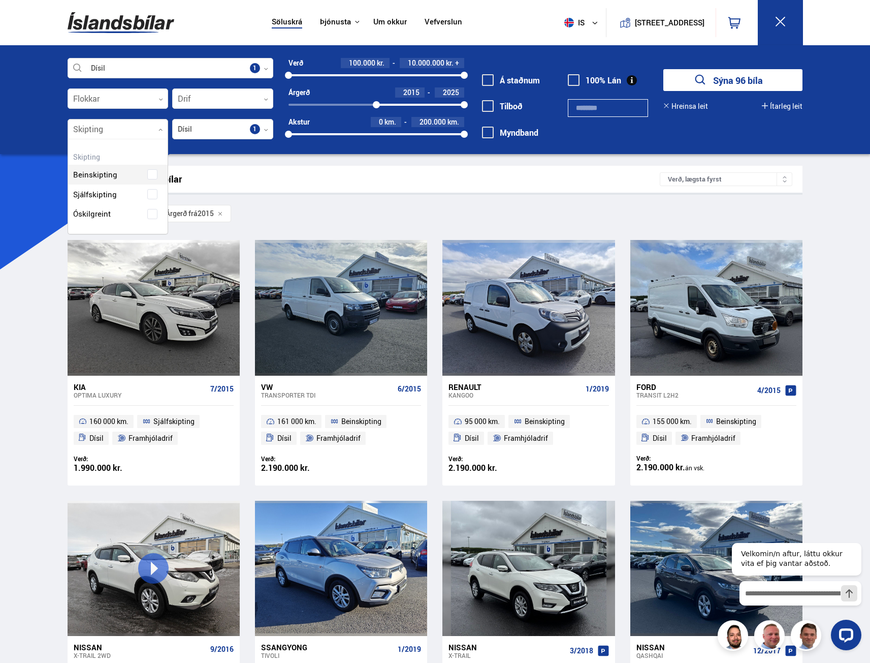
click at [140, 123] on div at bounding box center [118, 129] width 101 height 20
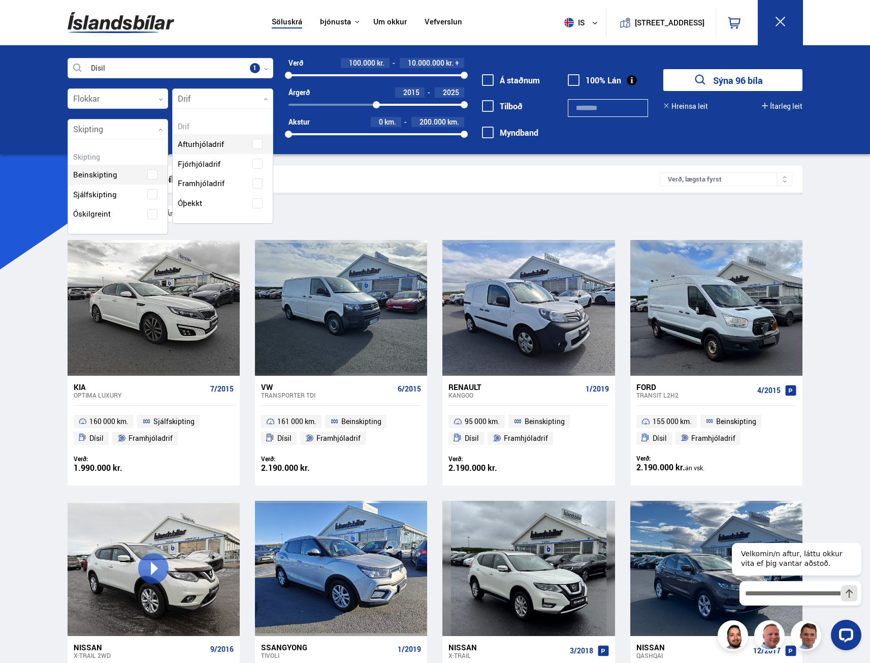
click at [232, 101] on div at bounding box center [222, 99] width 101 height 20
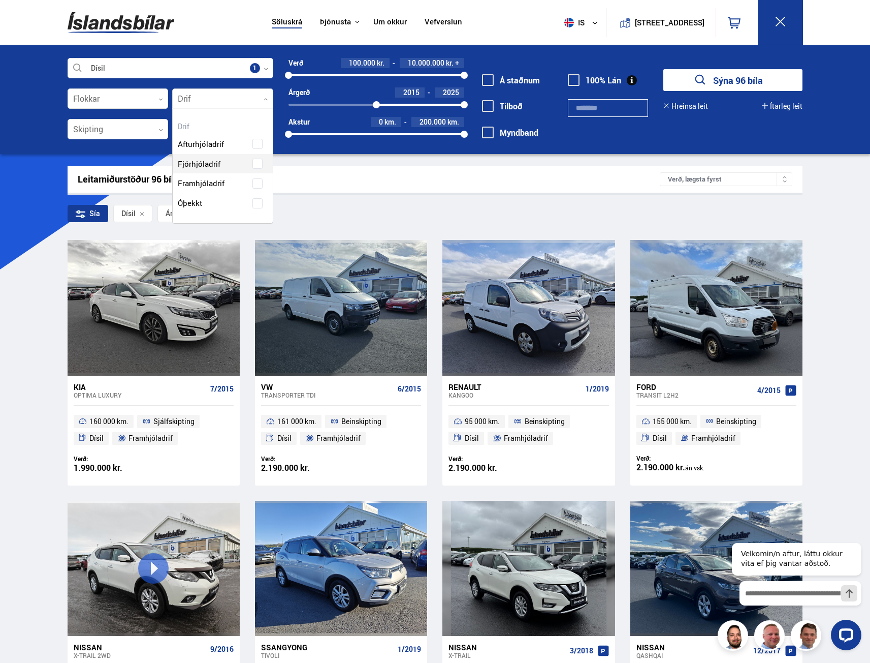
click at [219, 164] on div "Afturhjóladrif Fjórhjóladrif Framhjóladrif Óþekkt" at bounding box center [223, 166] width 100 height 94
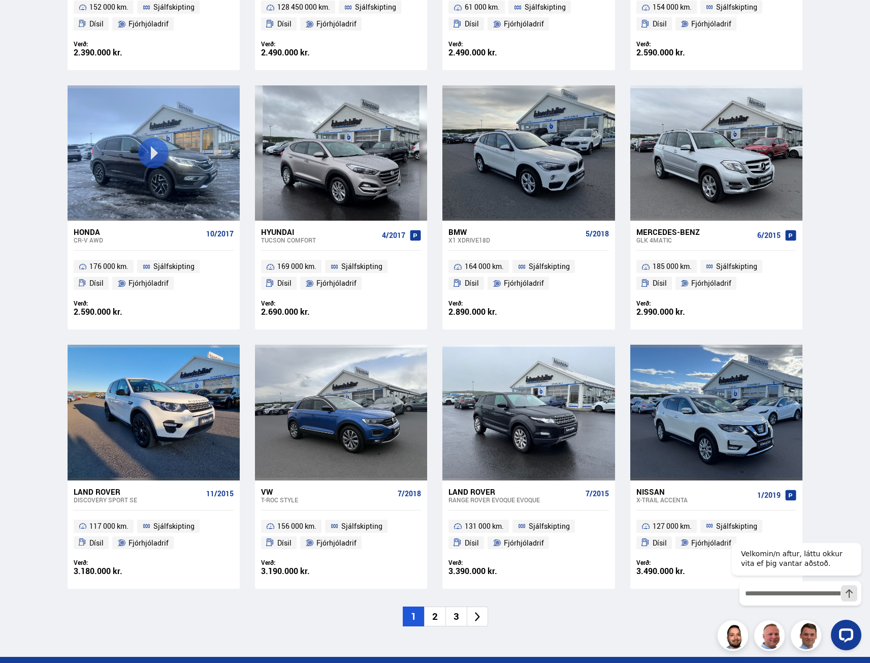
scroll to position [1219, 0]
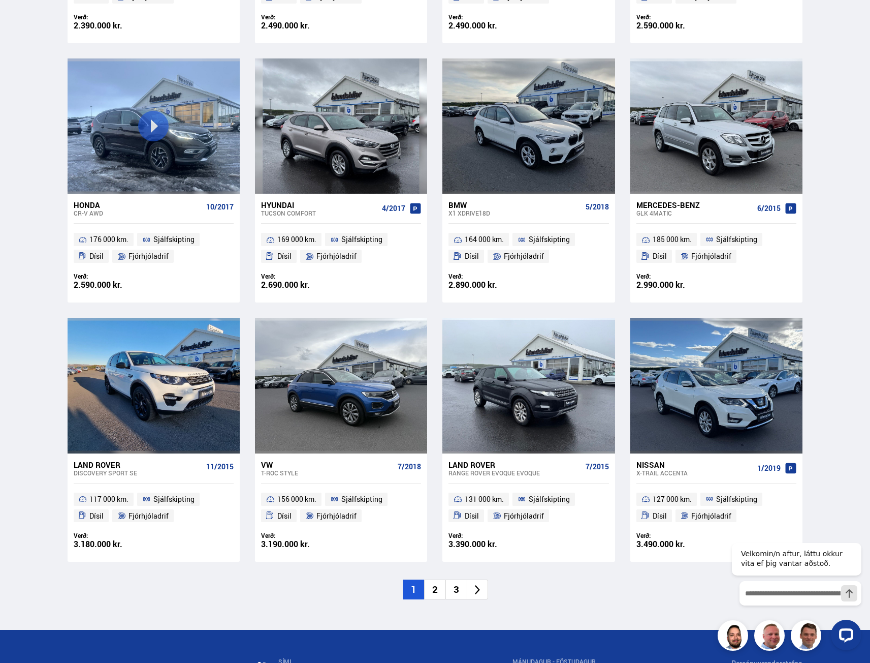
click at [434, 588] on li "2" at bounding box center [434, 589] width 21 height 20
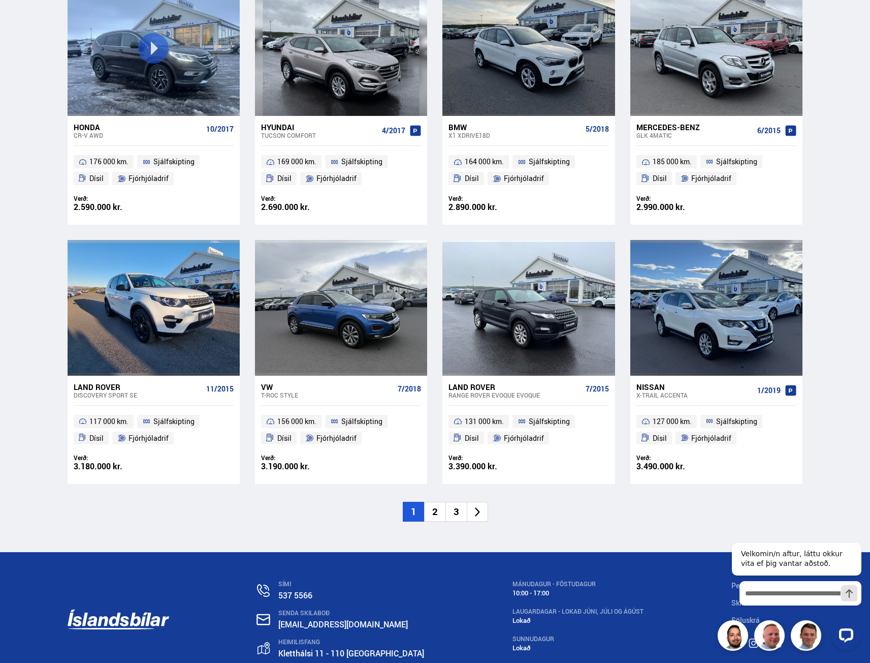
scroll to position [1362, 0]
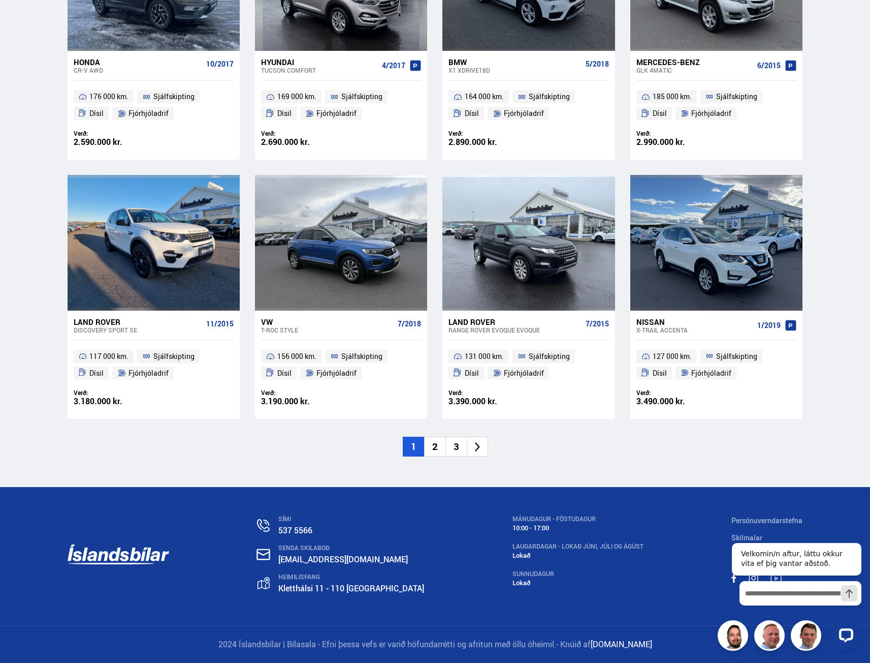
click at [433, 444] on li "2" at bounding box center [434, 446] width 21 height 20
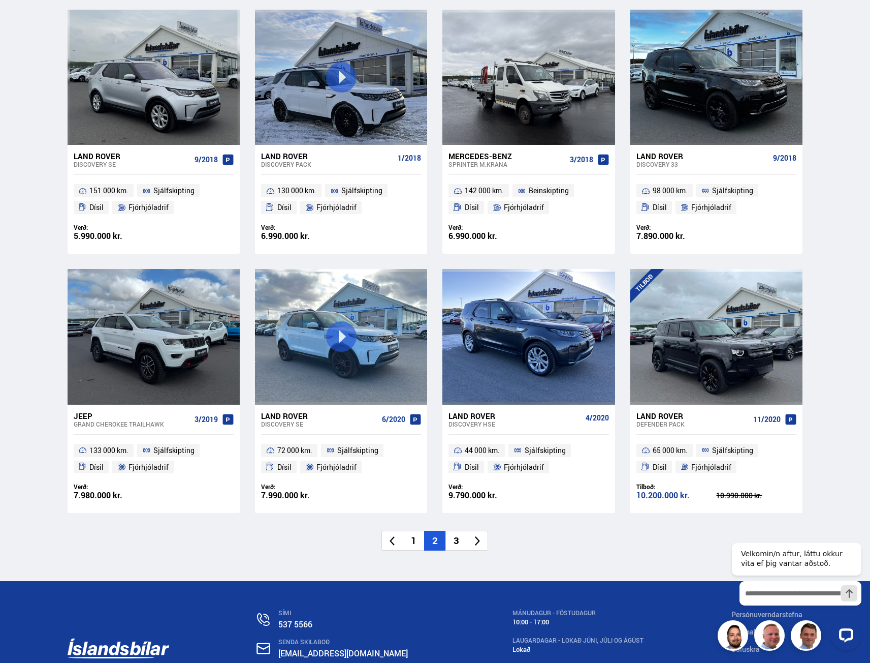
scroll to position [1270, 0]
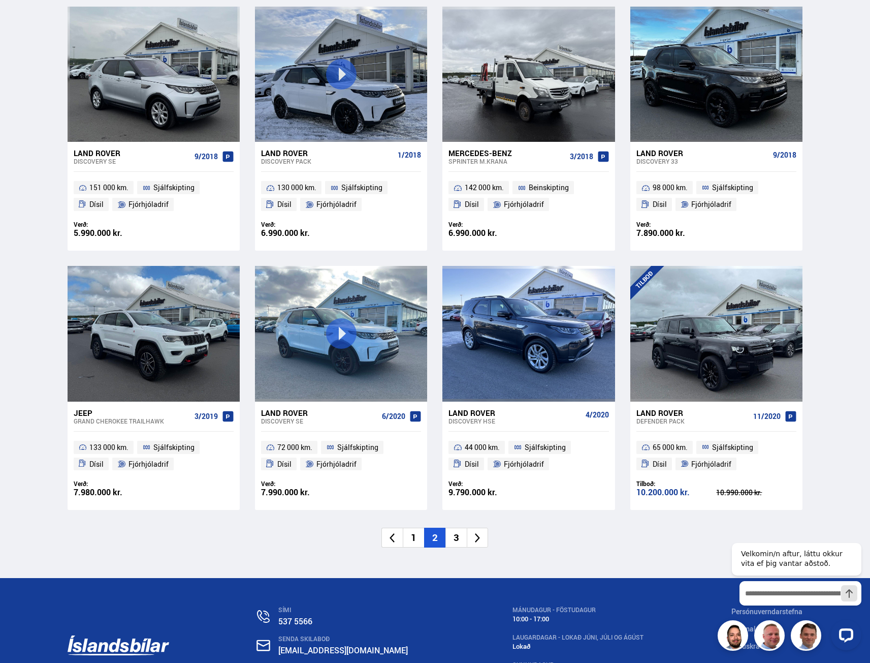
click at [459, 530] on li "3" at bounding box center [456, 537] width 21 height 20
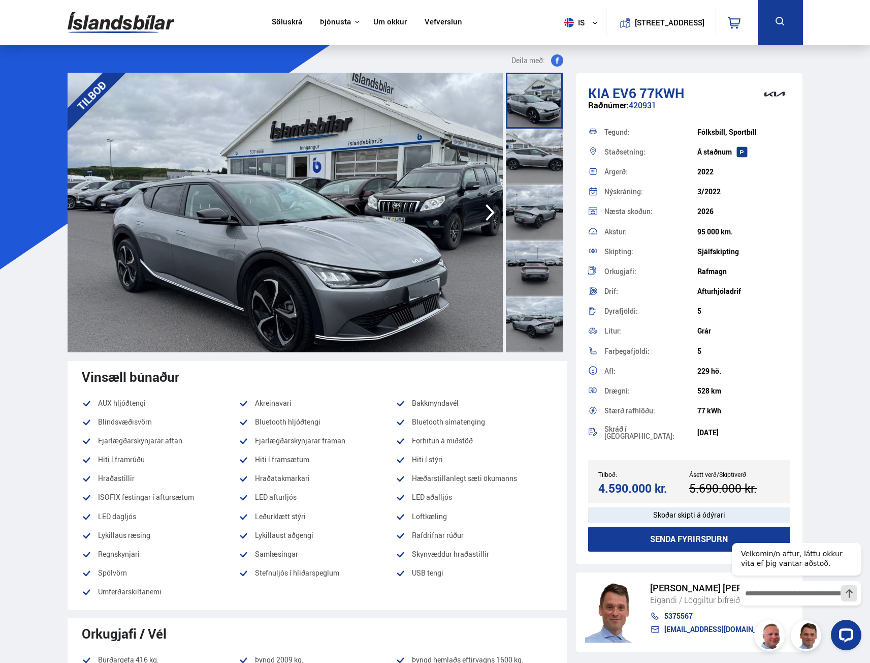
click at [82, 23] on img at bounding box center [121, 22] width 107 height 33
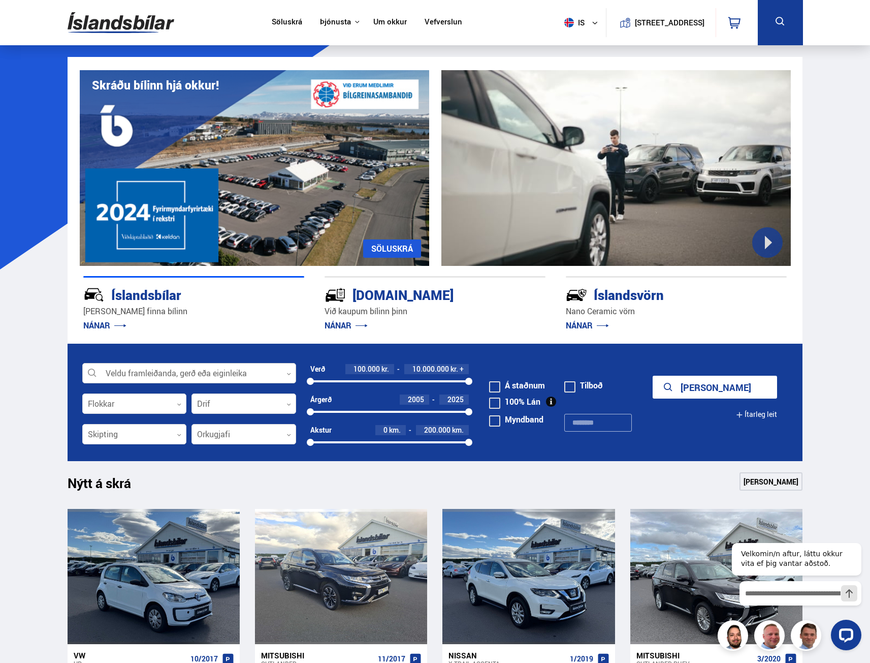
click at [125, 380] on div at bounding box center [189, 373] width 214 height 20
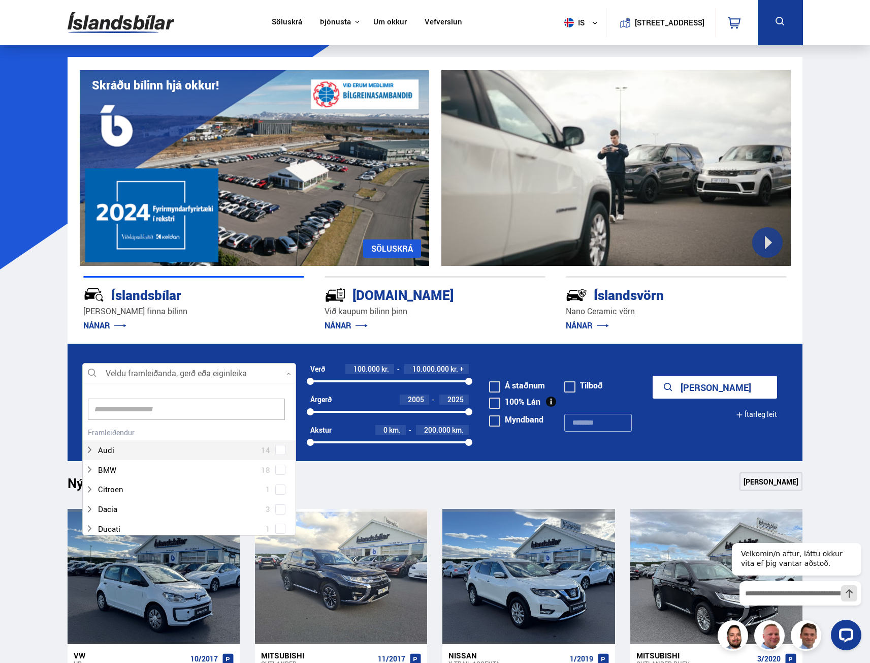
scroll to position [151, 211]
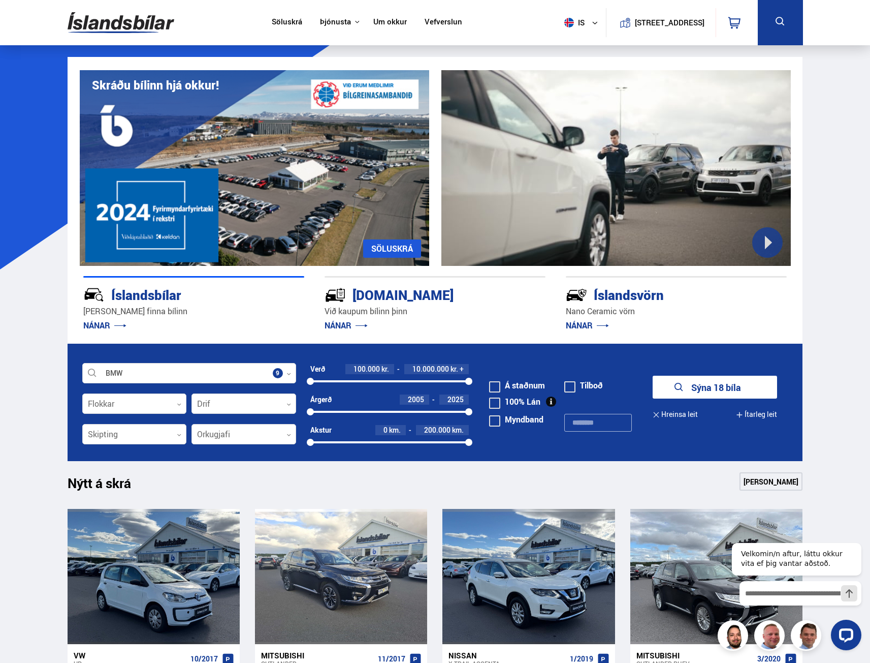
click at [673, 386] on icon "submit" at bounding box center [679, 387] width 12 height 12
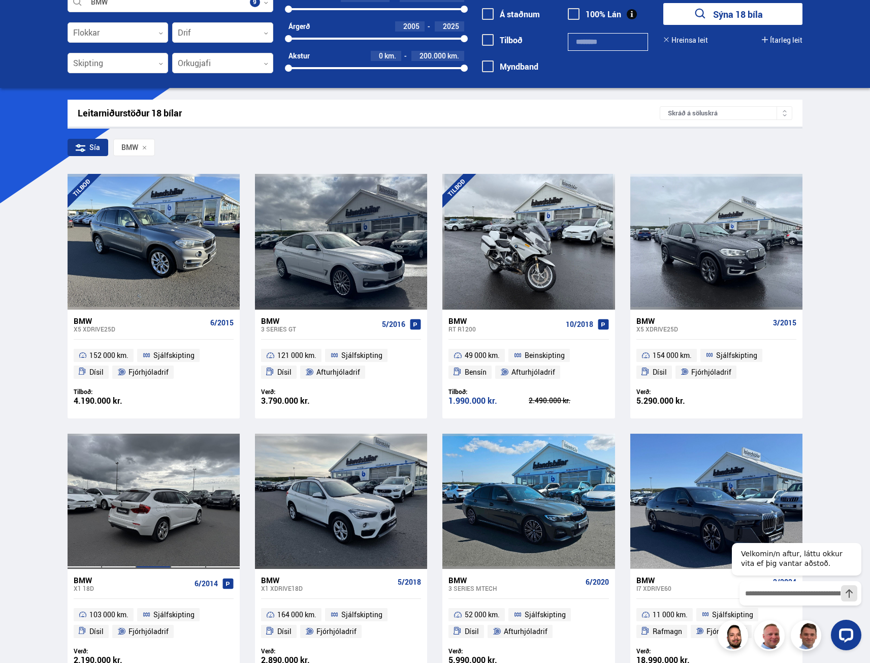
scroll to position [51, 0]
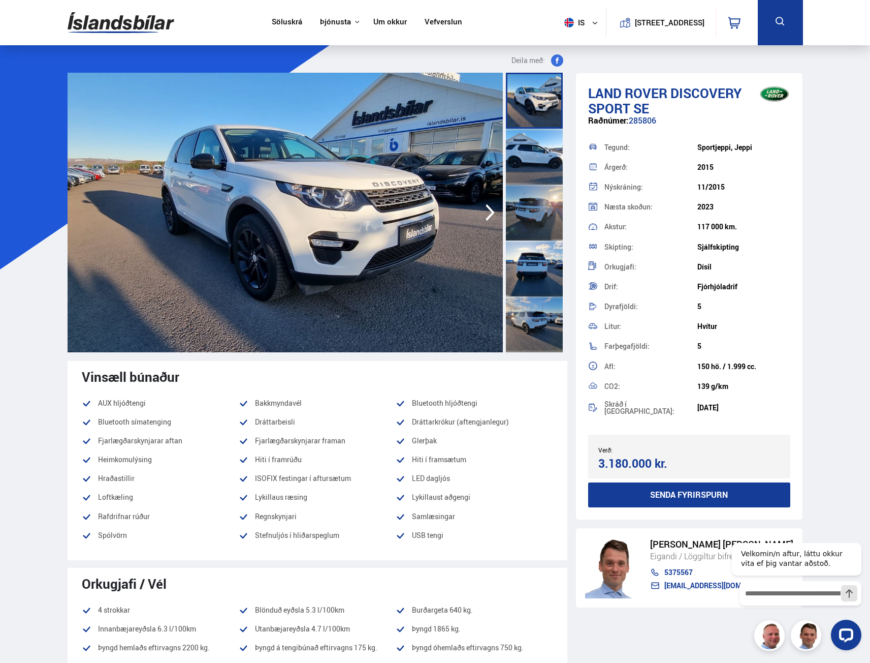
click at [454, 196] on img at bounding box center [285, 212] width 435 height 279
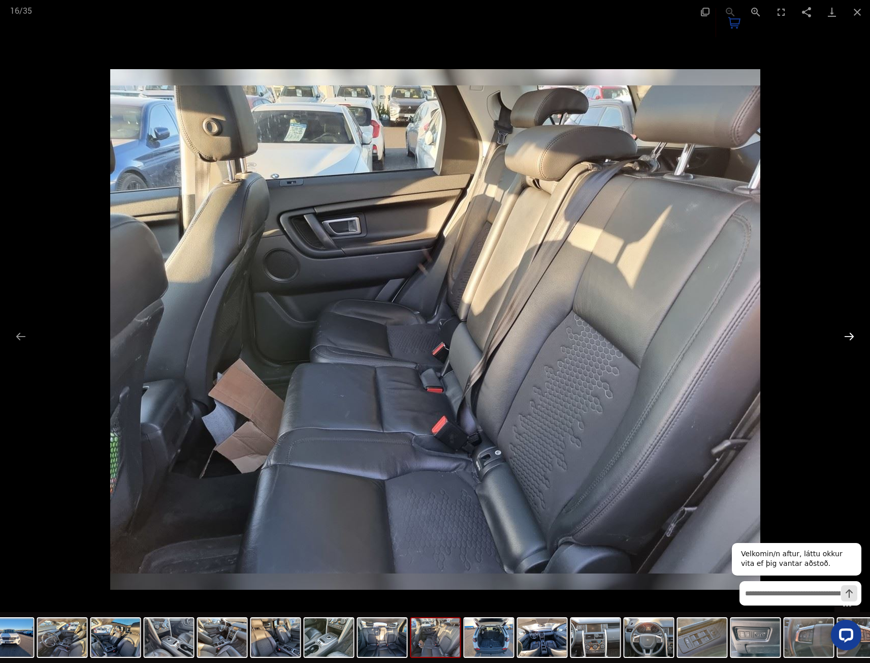
click at [854, 340] on button "Next slide" at bounding box center [849, 336] width 21 height 20
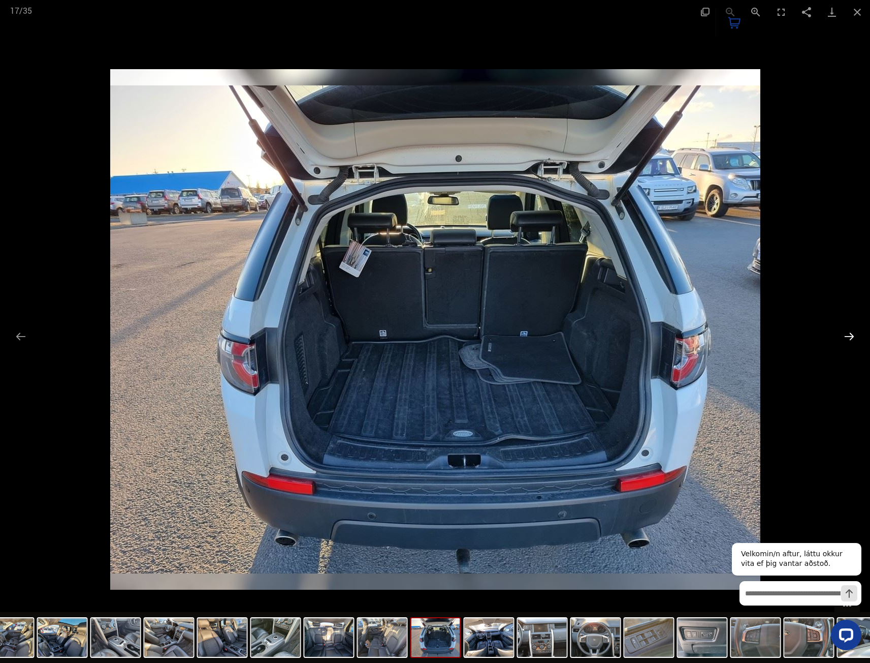
click at [855, 340] on button "Next slide" at bounding box center [849, 336] width 21 height 20
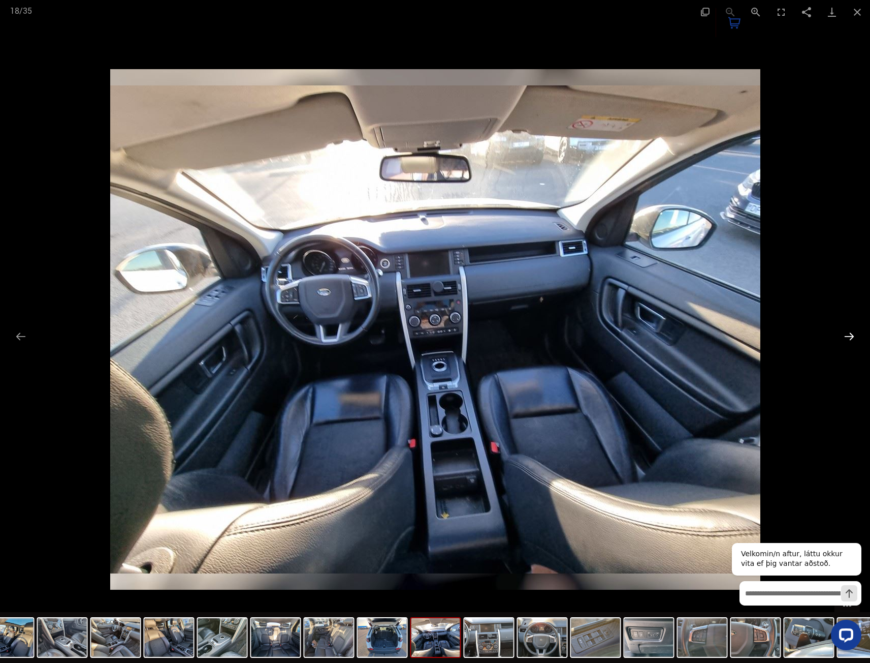
click at [855, 340] on button "Next slide" at bounding box center [849, 336] width 21 height 20
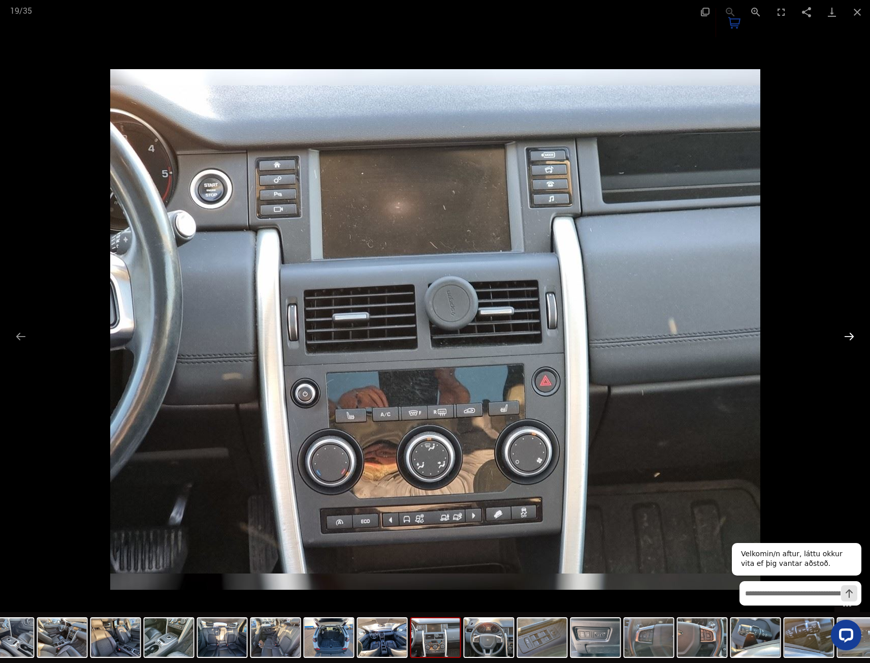
click at [855, 340] on button "Next slide" at bounding box center [849, 336] width 21 height 20
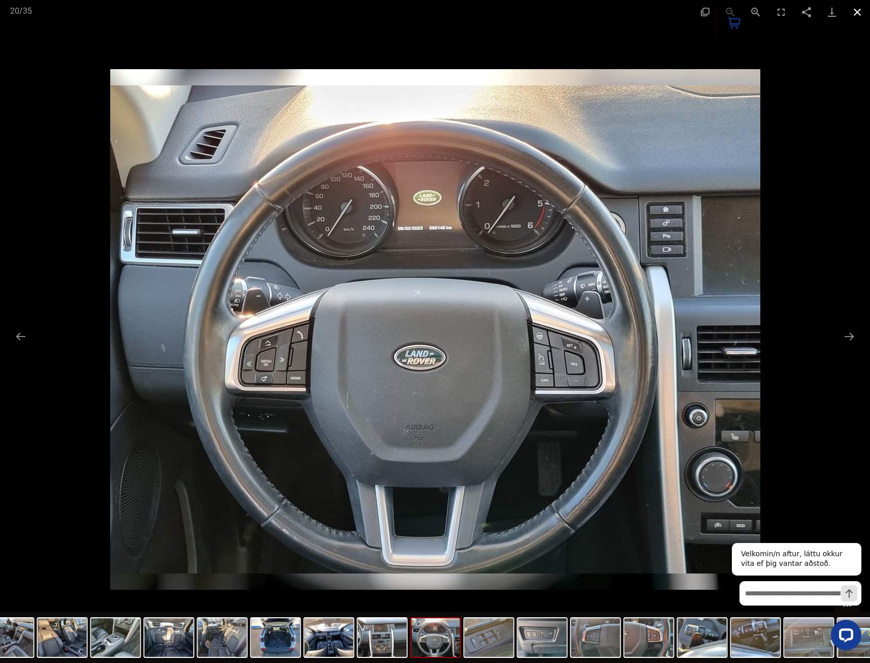
click at [859, 9] on button "Close gallery" at bounding box center [857, 12] width 25 height 24
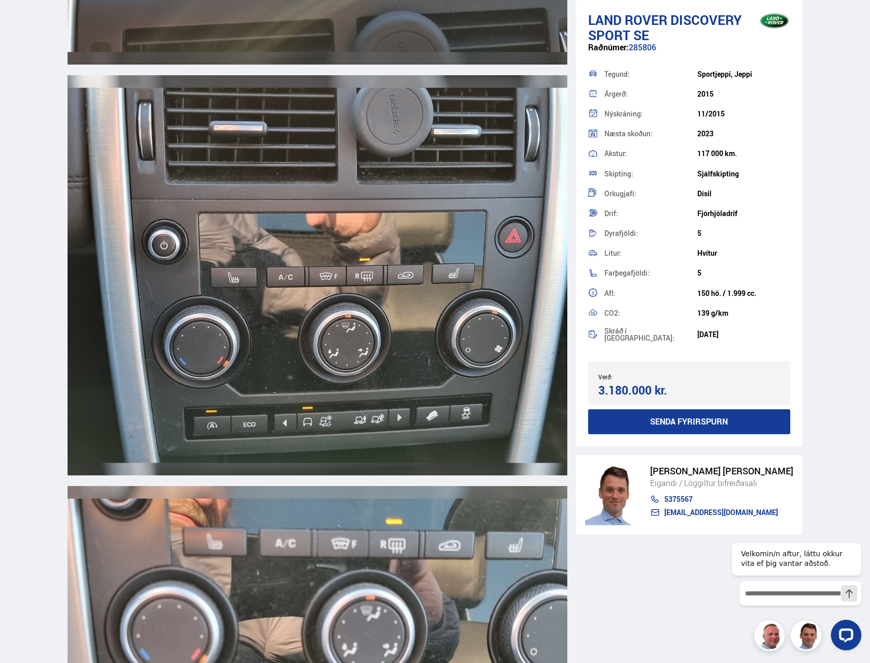
scroll to position [12803, 0]
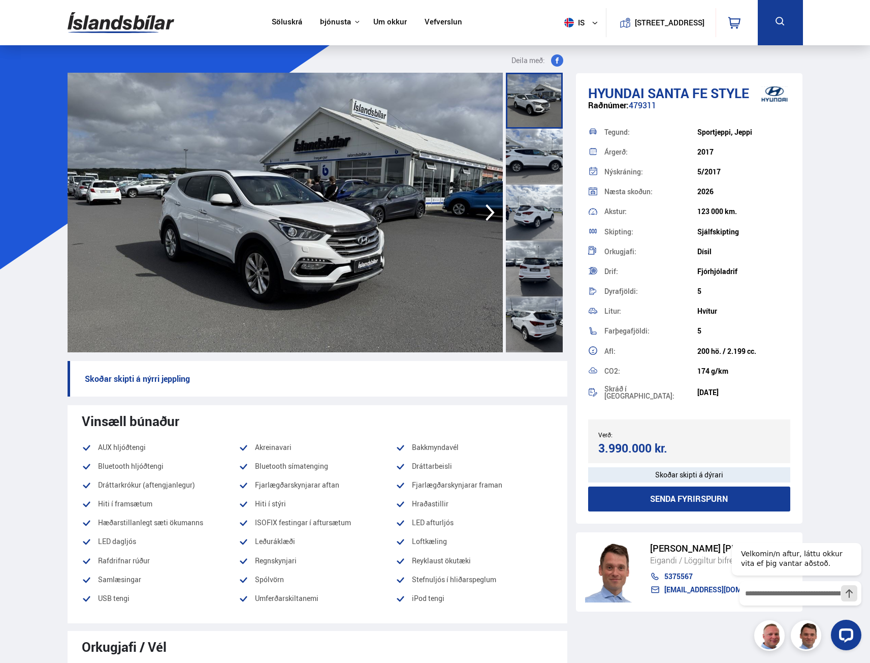
click at [486, 215] on icon "button" at bounding box center [490, 212] width 20 height 24
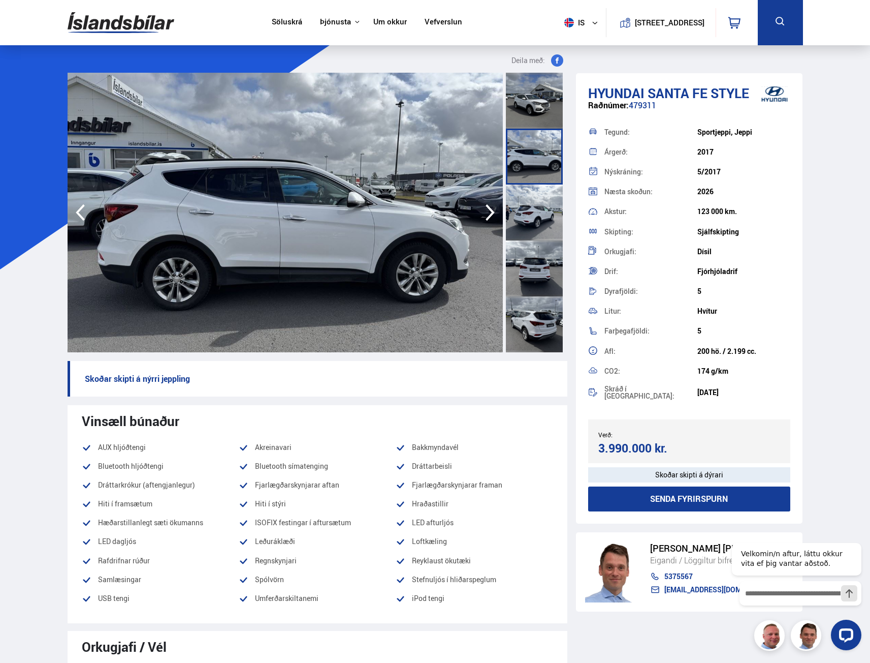
click at [483, 218] on icon "button" at bounding box center [490, 212] width 20 height 24
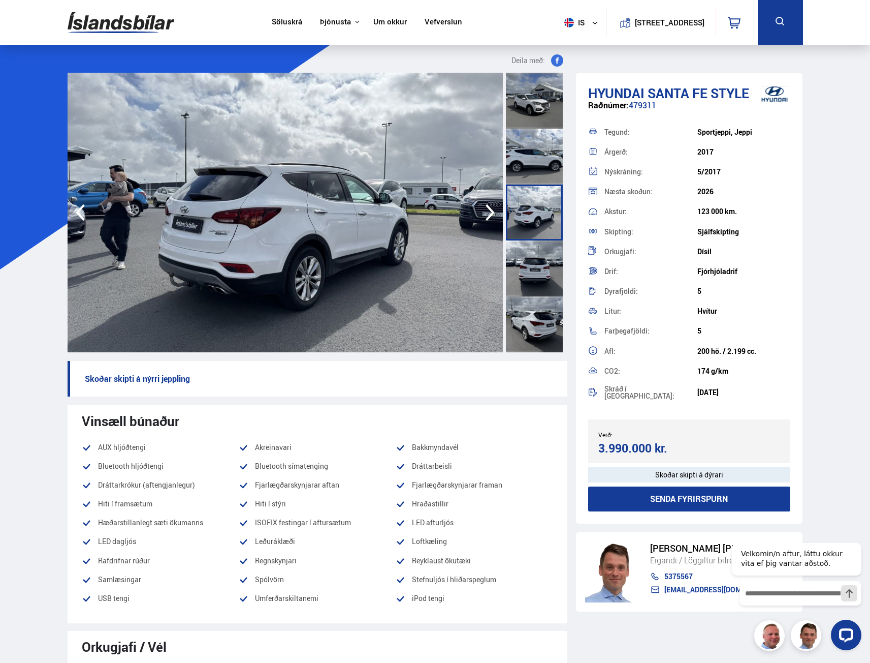
click at [485, 218] on icon "button" at bounding box center [490, 212] width 20 height 24
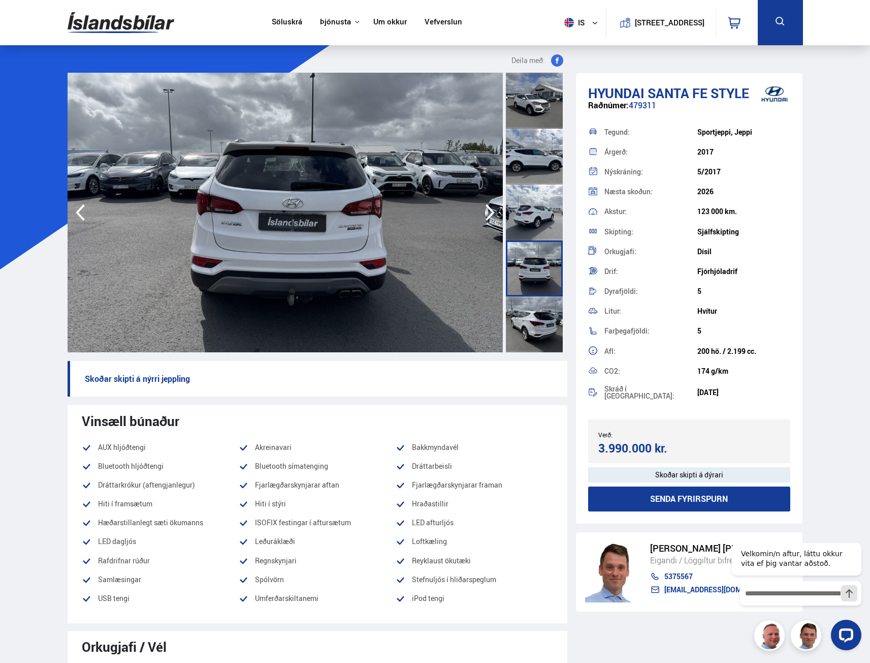
click at [485, 218] on icon "button" at bounding box center [490, 212] width 20 height 24
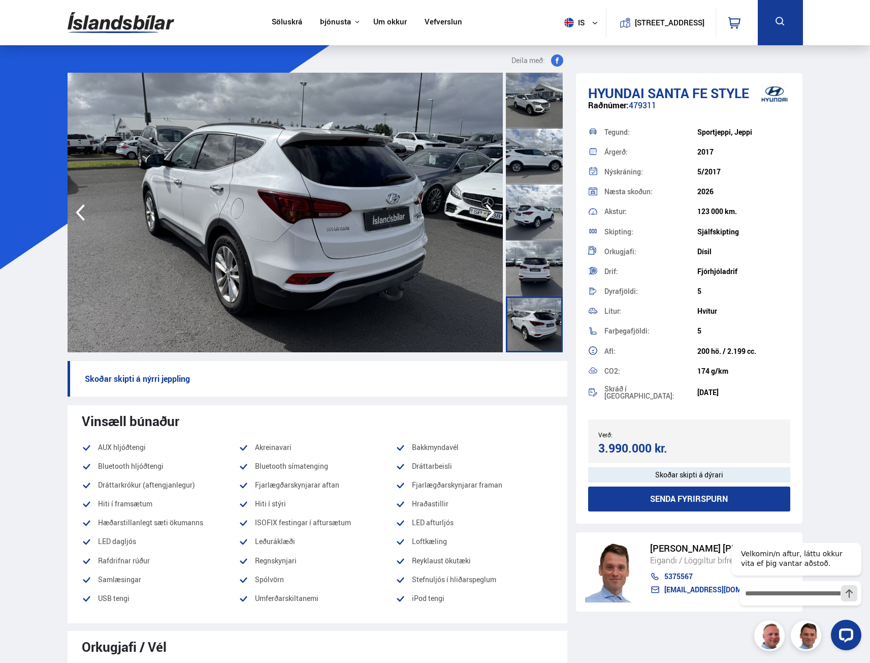
click at [485, 218] on icon "button" at bounding box center [490, 212] width 20 height 24
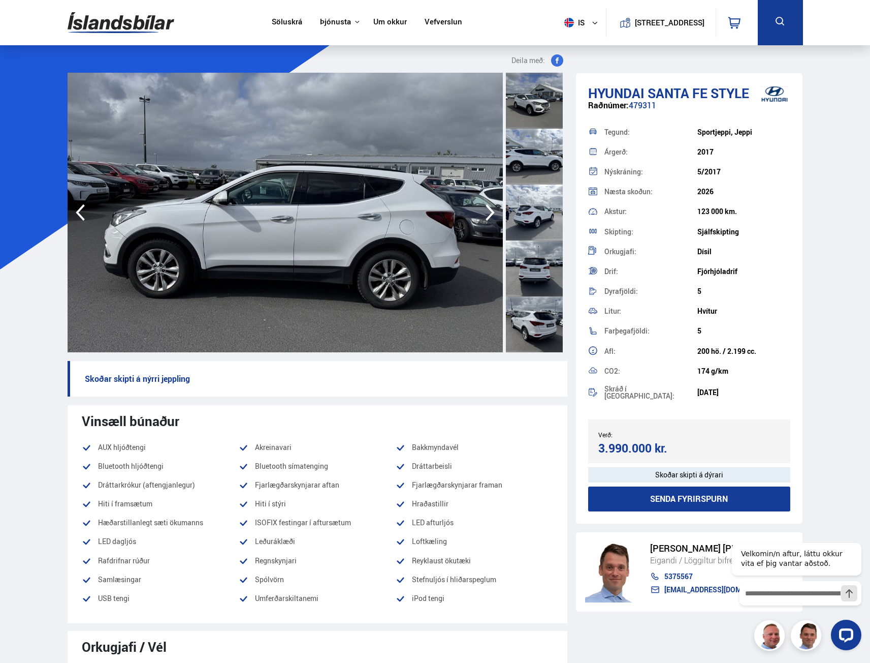
click at [424, 229] on img at bounding box center [285, 212] width 435 height 279
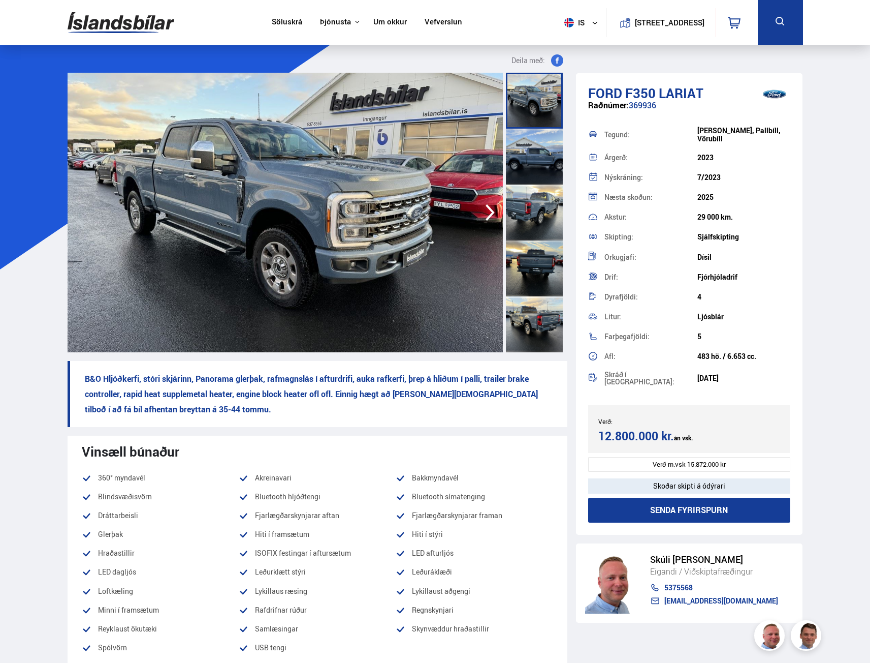
click at [388, 224] on img at bounding box center [285, 212] width 435 height 279
